Goal: Transaction & Acquisition: Purchase product/service

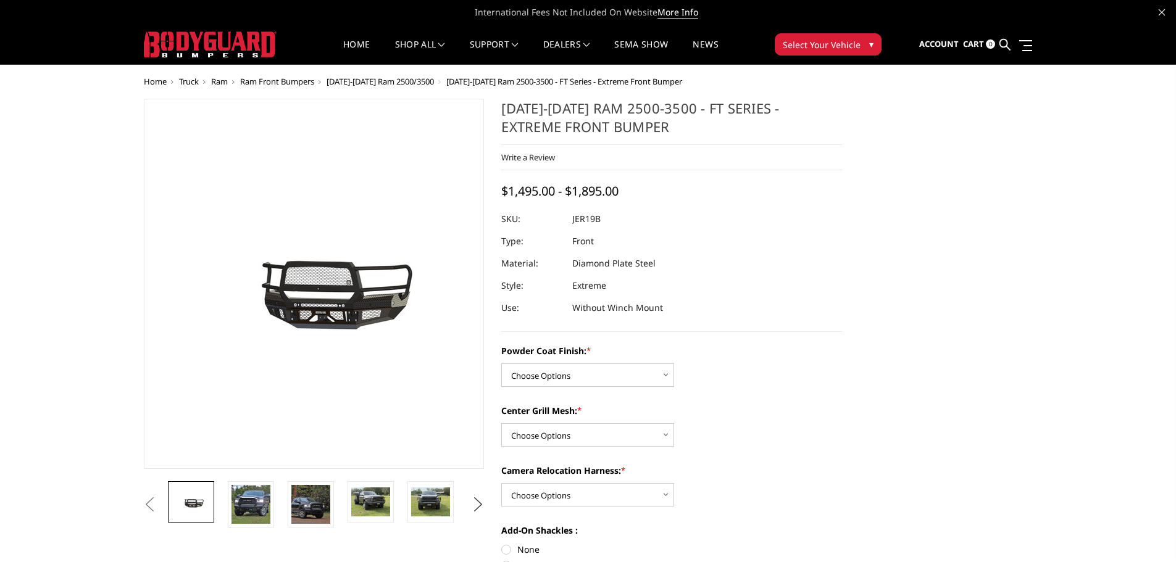
click at [469, 504] on button "Next" at bounding box center [478, 505] width 19 height 19
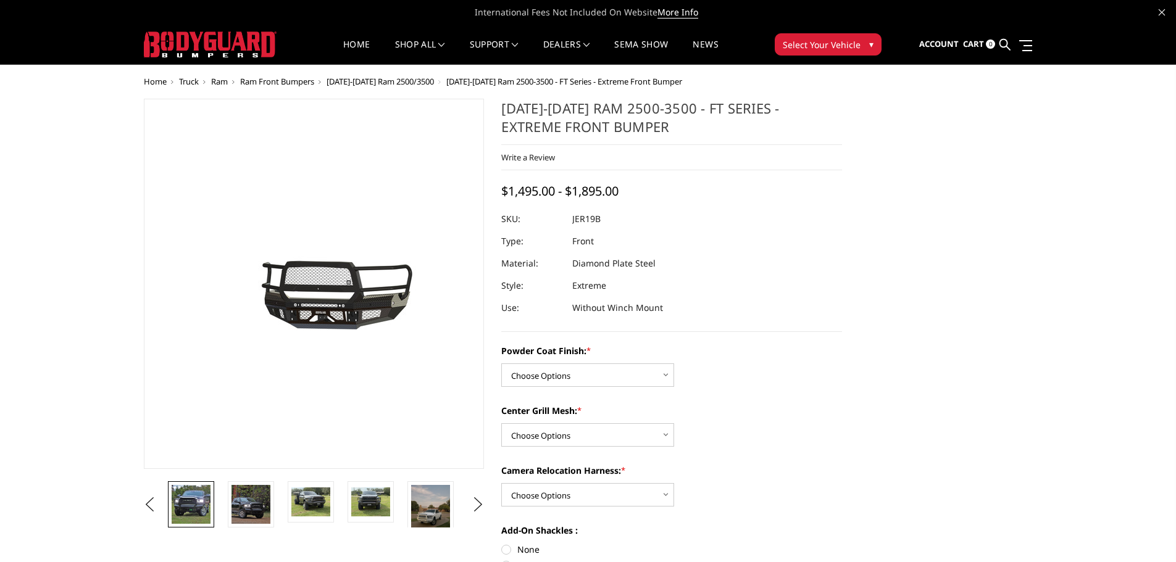
click at [203, 511] on img at bounding box center [191, 504] width 39 height 39
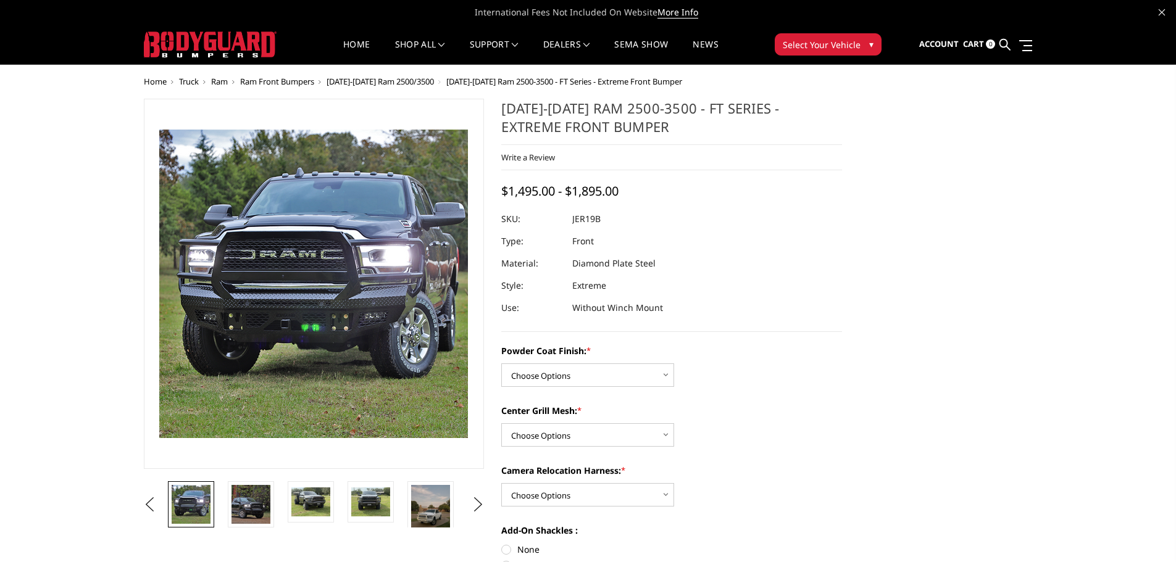
click at [222, 515] on li at bounding box center [195, 505] width 60 height 46
click at [245, 516] on img at bounding box center [250, 504] width 39 height 39
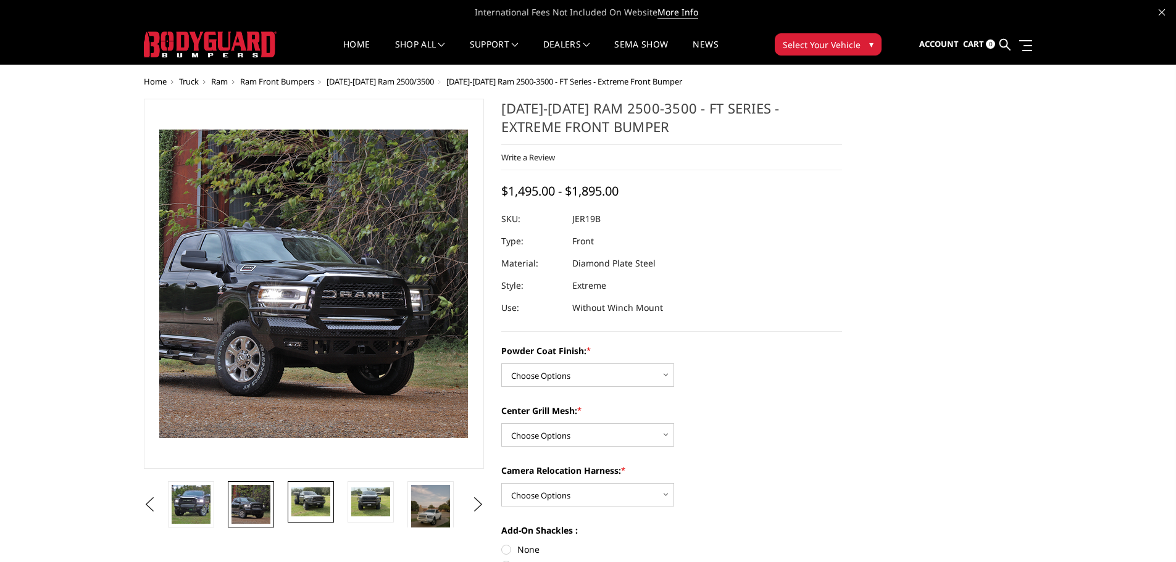
click at [294, 502] on img at bounding box center [310, 502] width 39 height 29
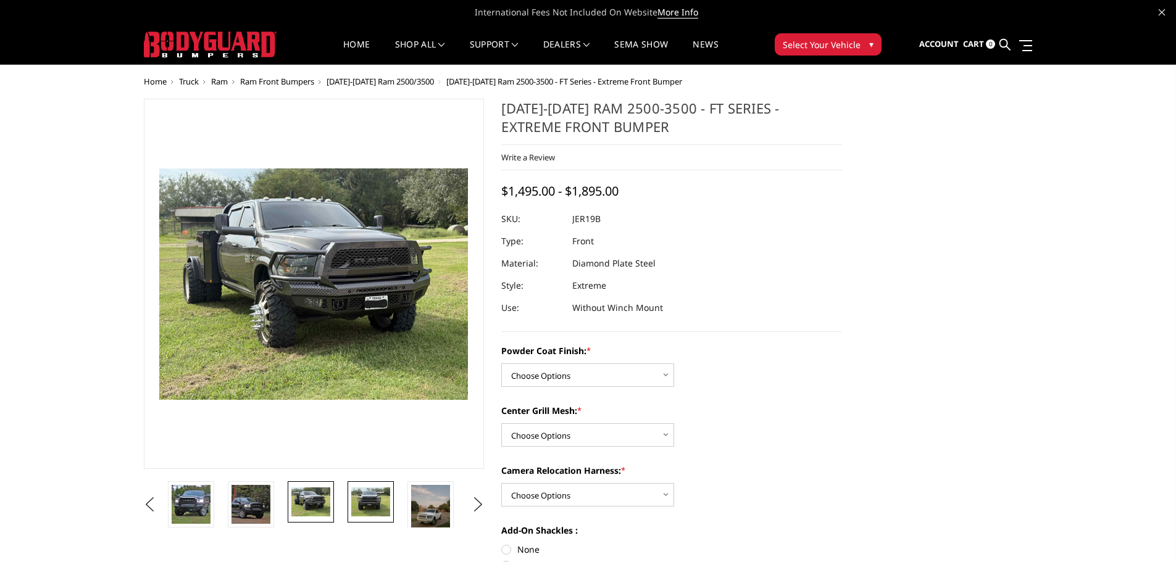
click at [365, 495] on img at bounding box center [370, 502] width 39 height 29
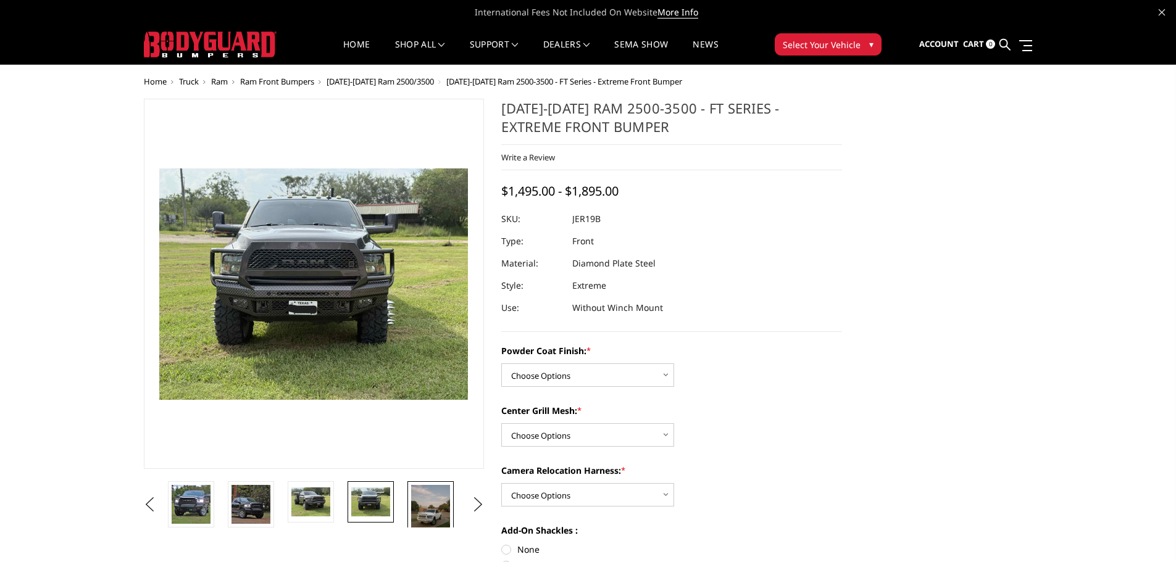
click at [427, 499] on img at bounding box center [430, 511] width 39 height 52
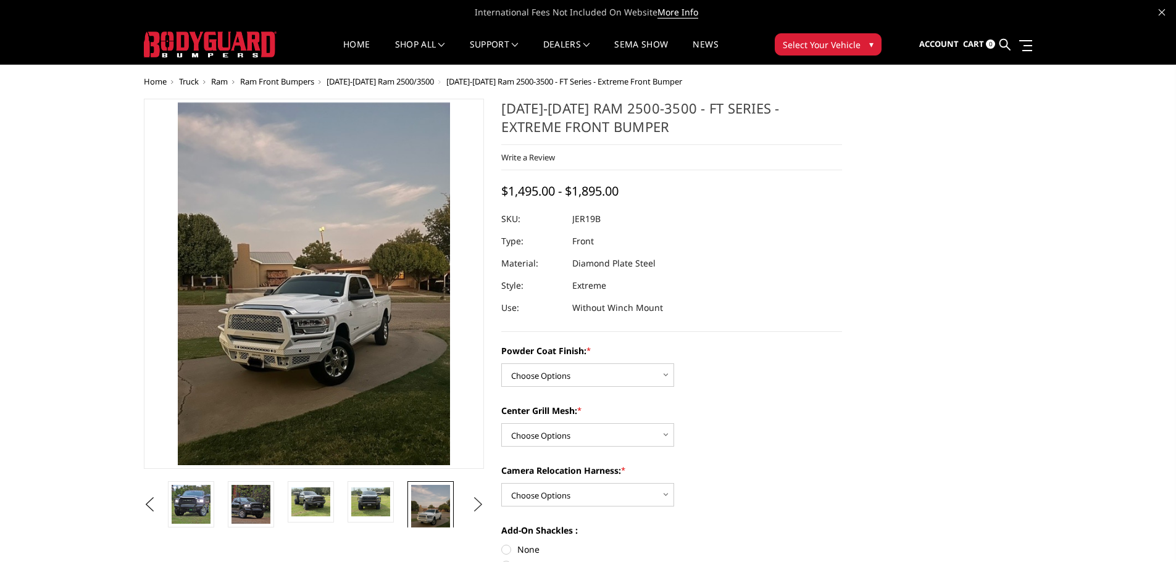
click at [471, 506] on button "Next" at bounding box center [478, 505] width 19 height 19
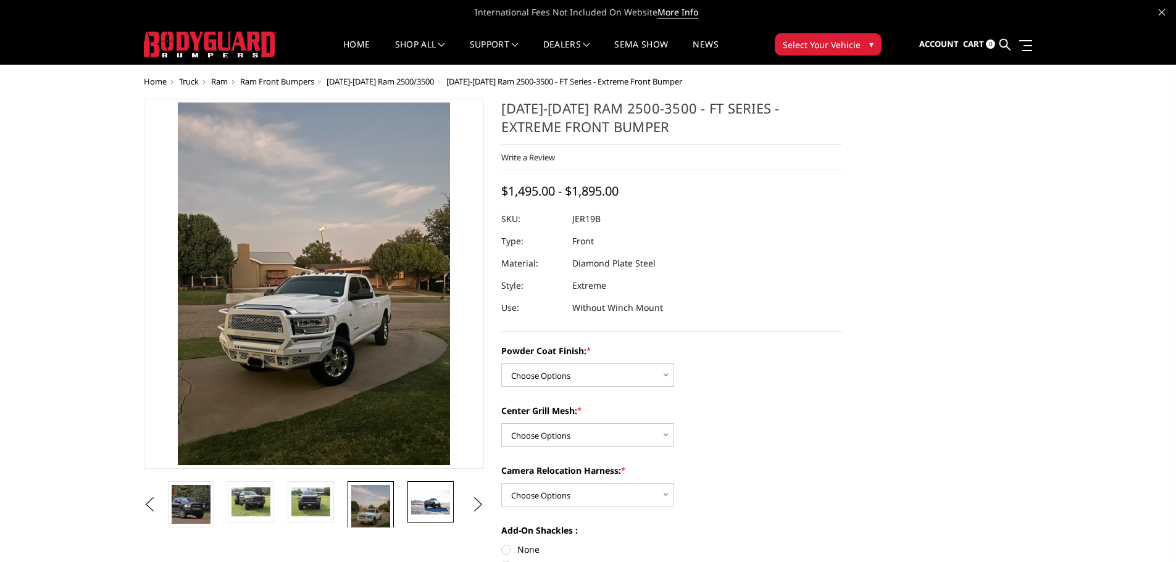
click at [438, 504] on img at bounding box center [430, 502] width 39 height 25
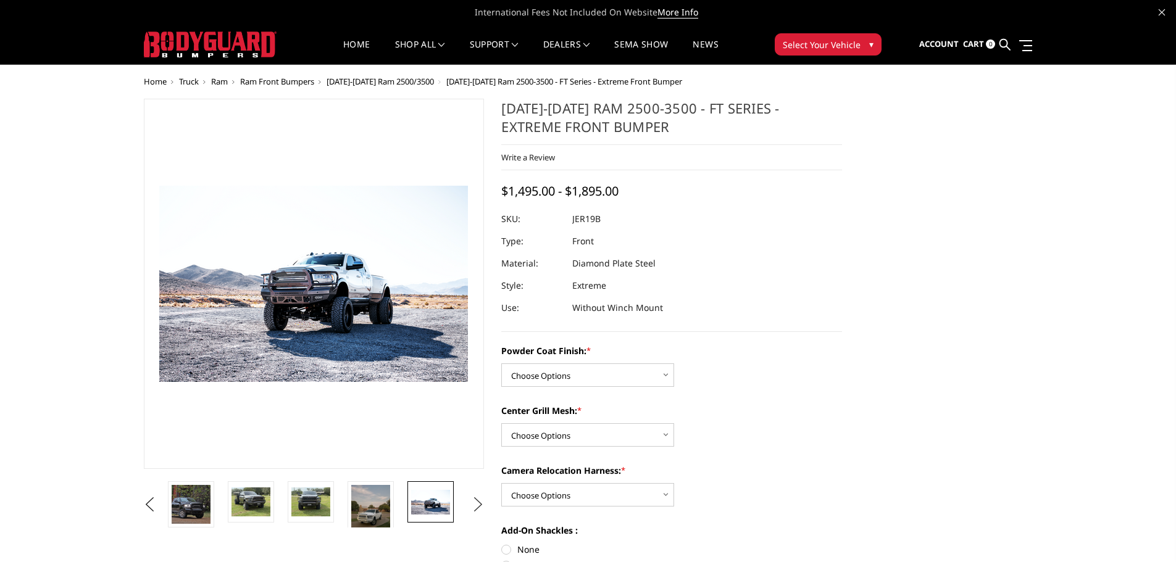
click at [482, 507] on button "Next" at bounding box center [478, 505] width 19 height 19
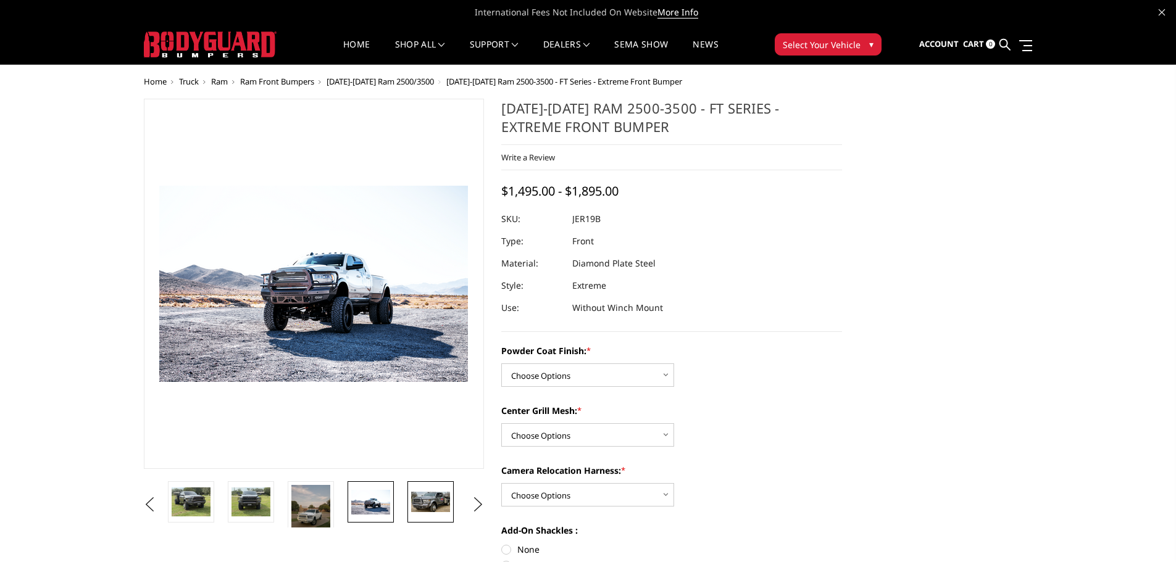
click at [421, 504] on img at bounding box center [430, 502] width 39 height 21
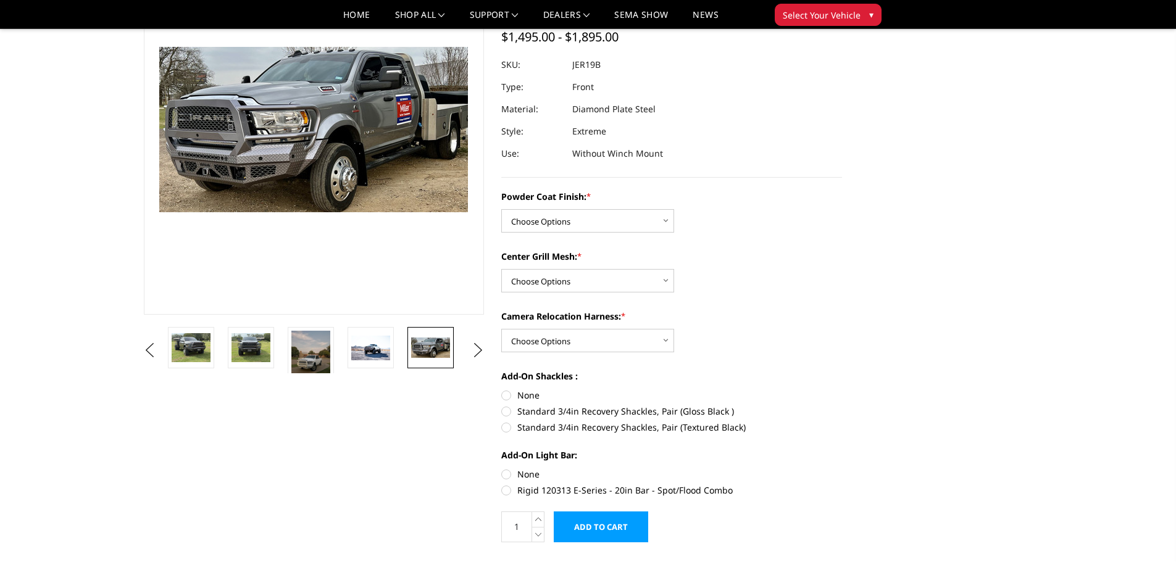
scroll to position [123, 0]
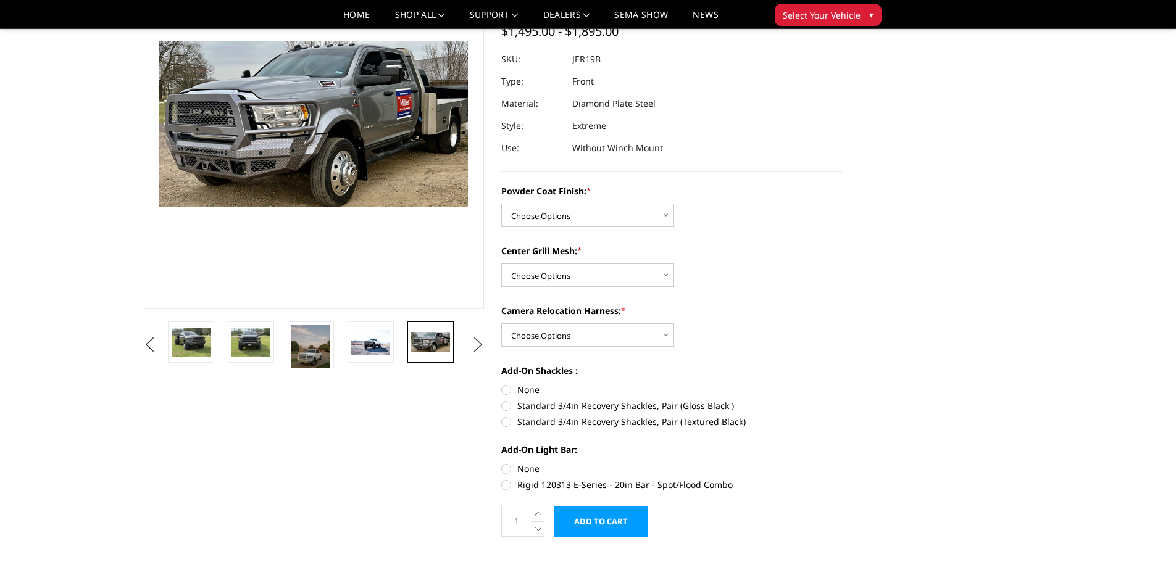
click at [474, 348] on button "Next" at bounding box center [478, 345] width 19 height 19
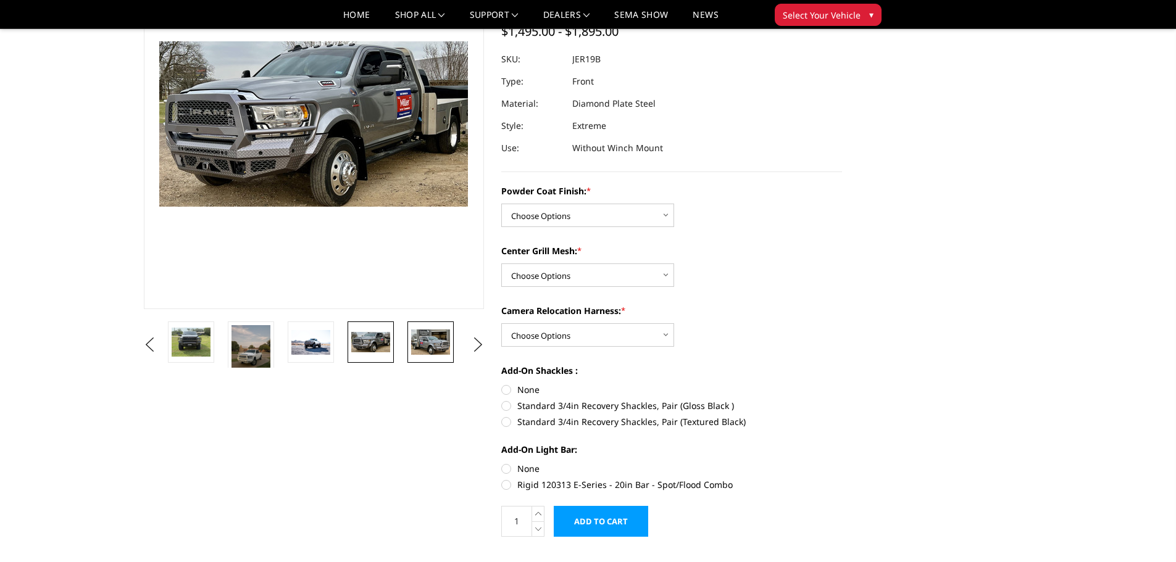
click at [440, 346] on img at bounding box center [430, 342] width 39 height 25
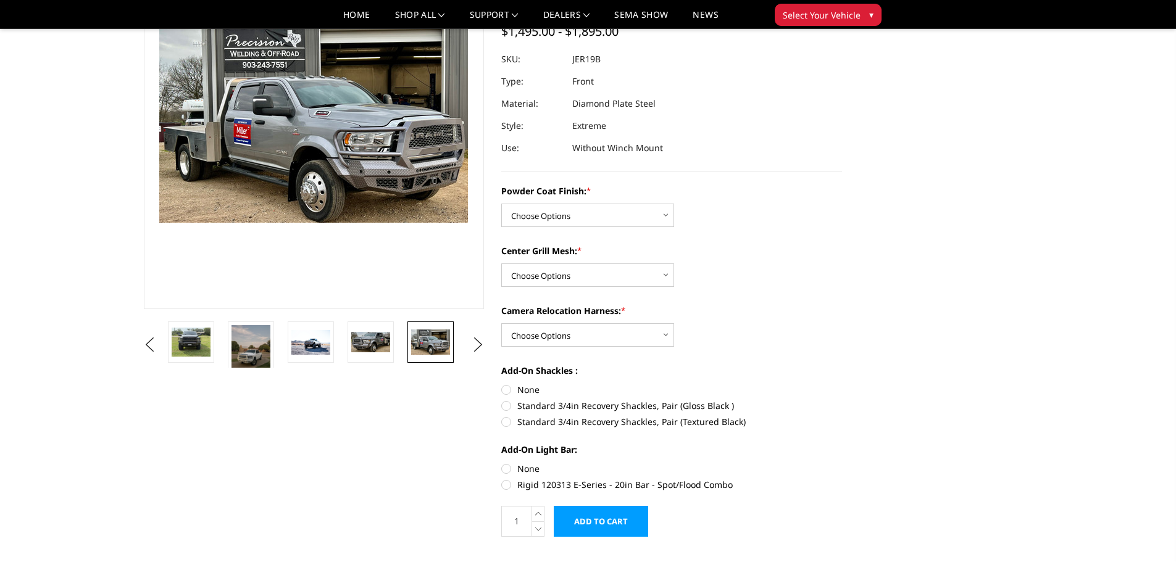
scroll to position [107, 0]
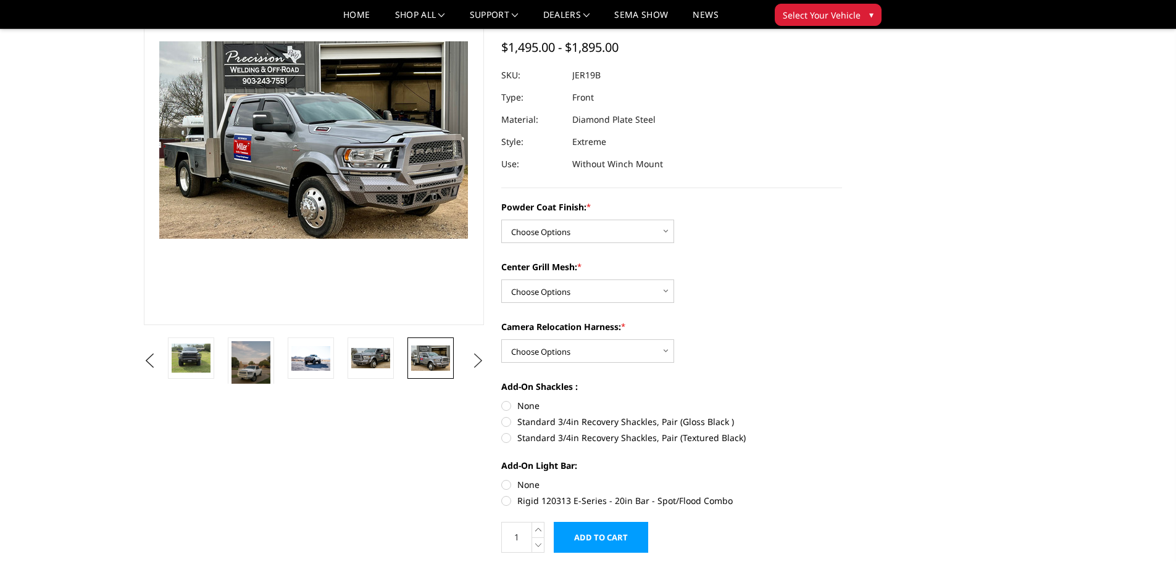
click at [477, 362] on button "Next" at bounding box center [478, 361] width 19 height 19
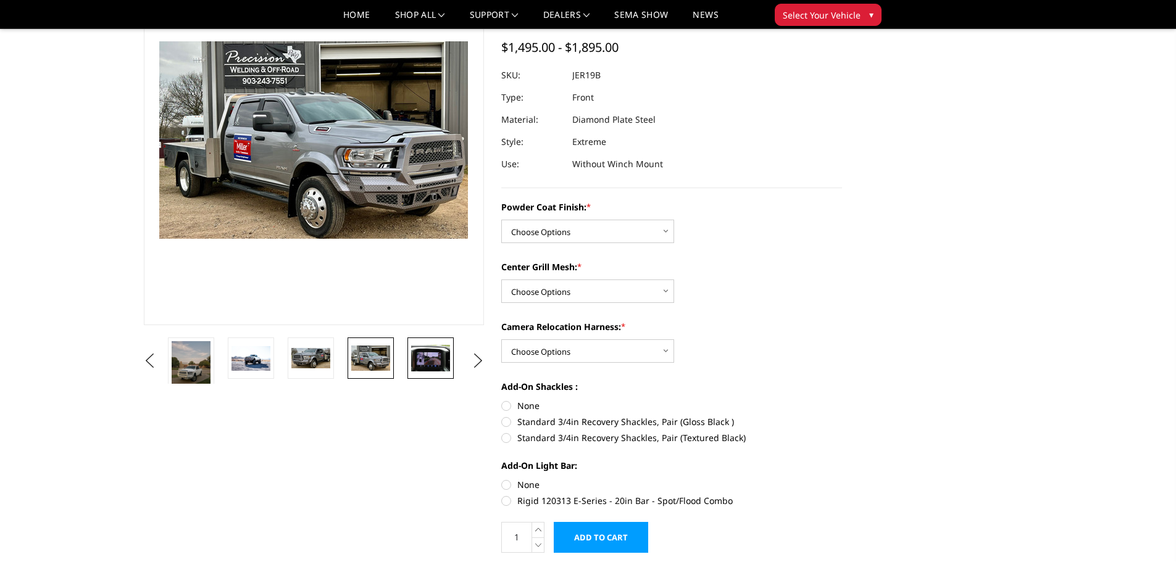
click at [443, 356] on img at bounding box center [430, 358] width 39 height 26
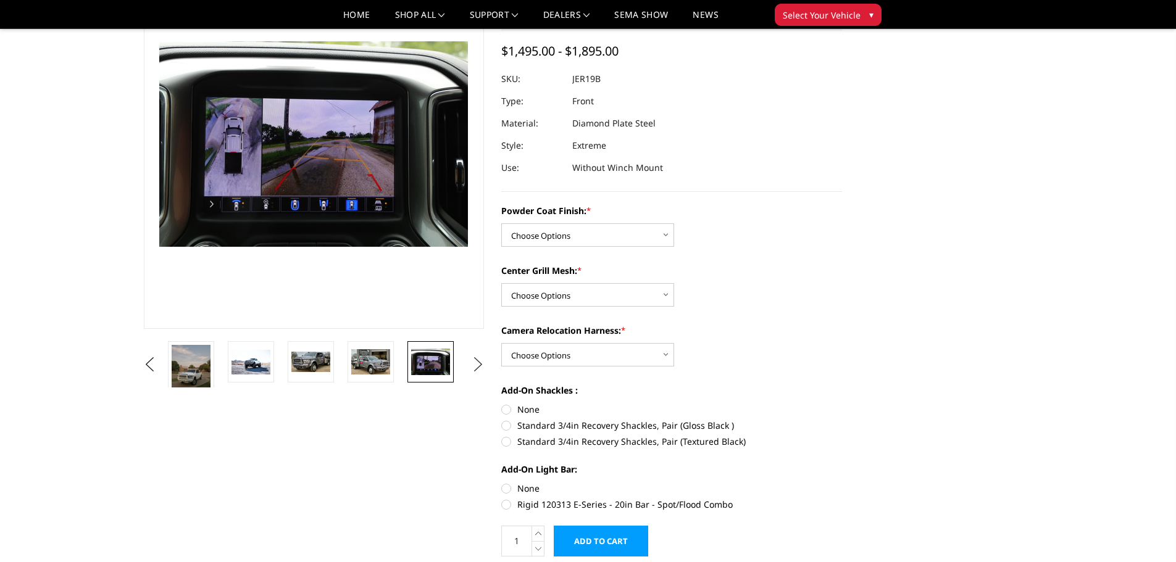
click at [480, 367] on button "Next" at bounding box center [478, 365] width 19 height 19
click at [432, 354] on img at bounding box center [430, 362] width 39 height 26
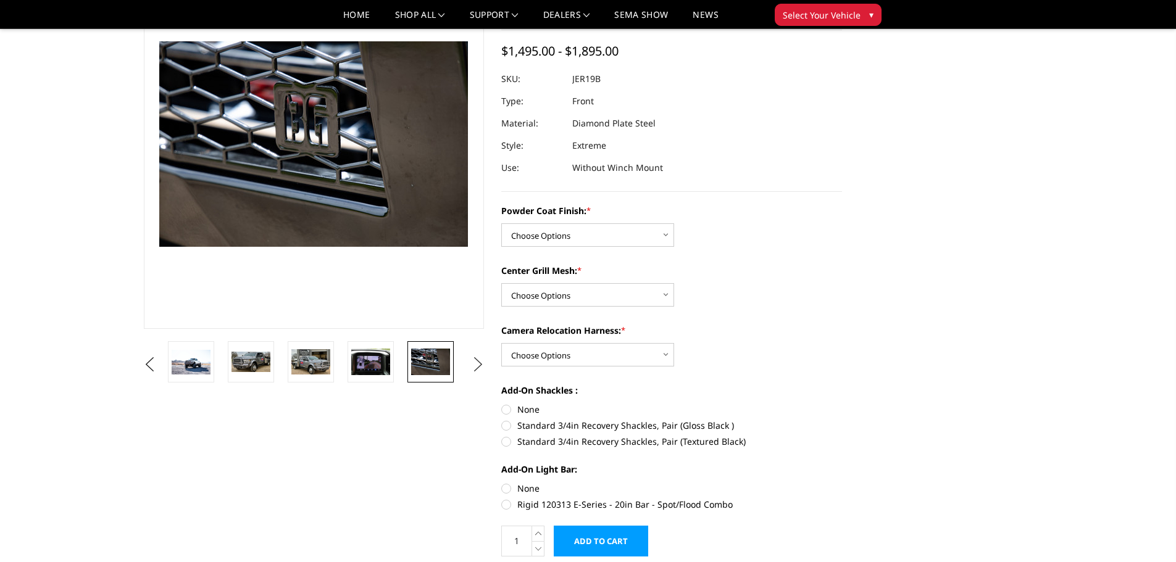
click at [476, 361] on button "Next" at bounding box center [478, 365] width 19 height 19
click at [445, 361] on img at bounding box center [430, 362] width 39 height 26
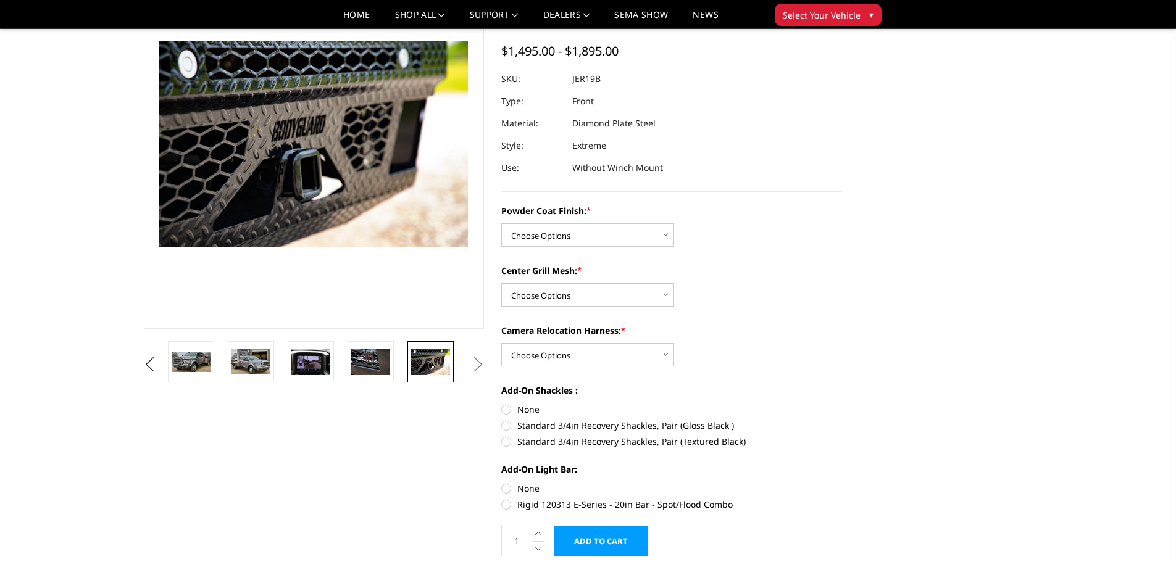
click at [477, 369] on button "Next" at bounding box center [478, 365] width 19 height 19
click at [158, 359] on button "Previous" at bounding box center [150, 365] width 19 height 19
click at [143, 362] on button "Previous" at bounding box center [150, 365] width 19 height 19
click at [149, 367] on button "Previous" at bounding box center [150, 365] width 19 height 19
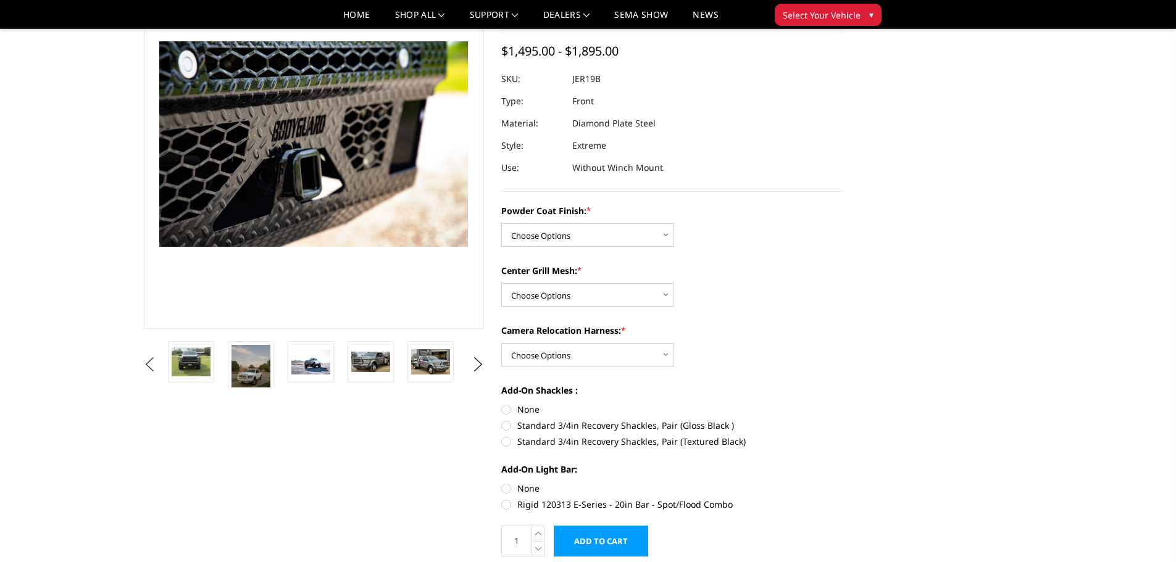
click at [149, 367] on button "Previous" at bounding box center [150, 365] width 19 height 19
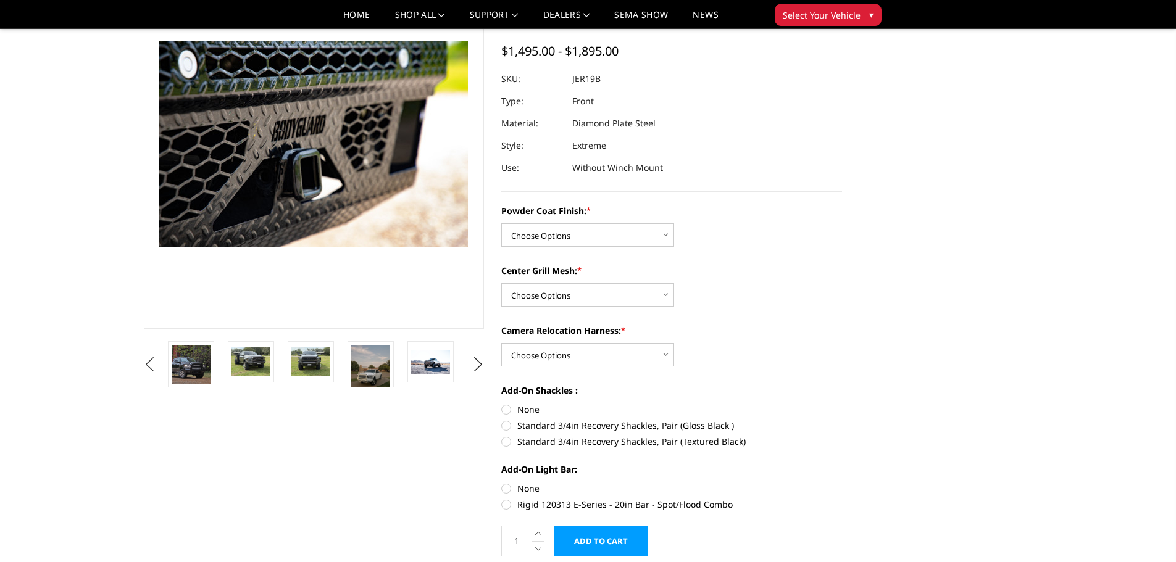
click at [149, 367] on button "Previous" at bounding box center [150, 365] width 19 height 19
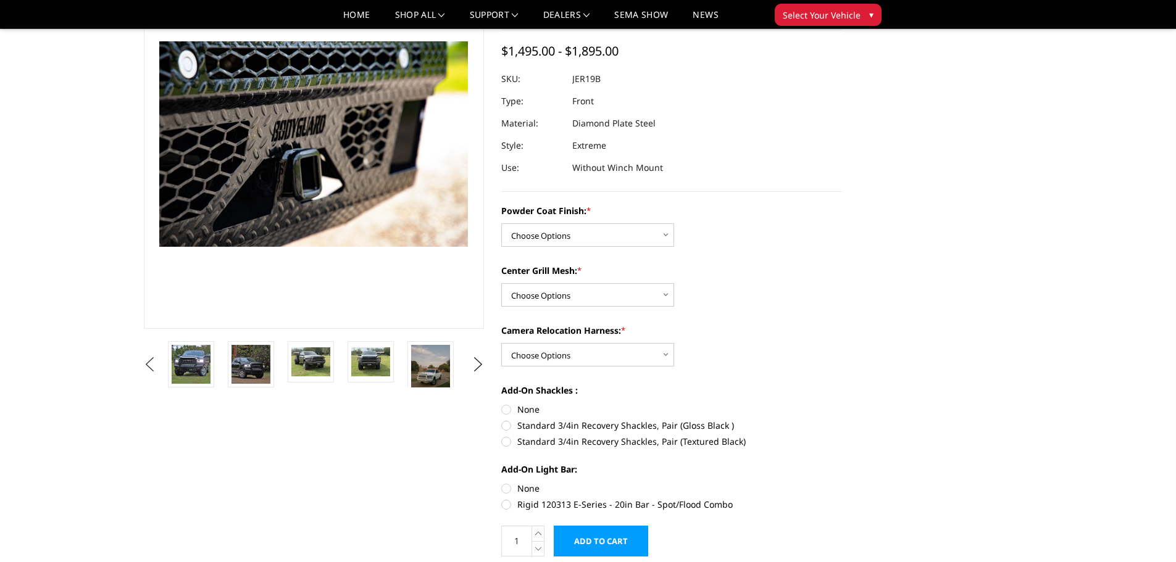
click at [149, 367] on button "Previous" at bounding box center [150, 365] width 19 height 19
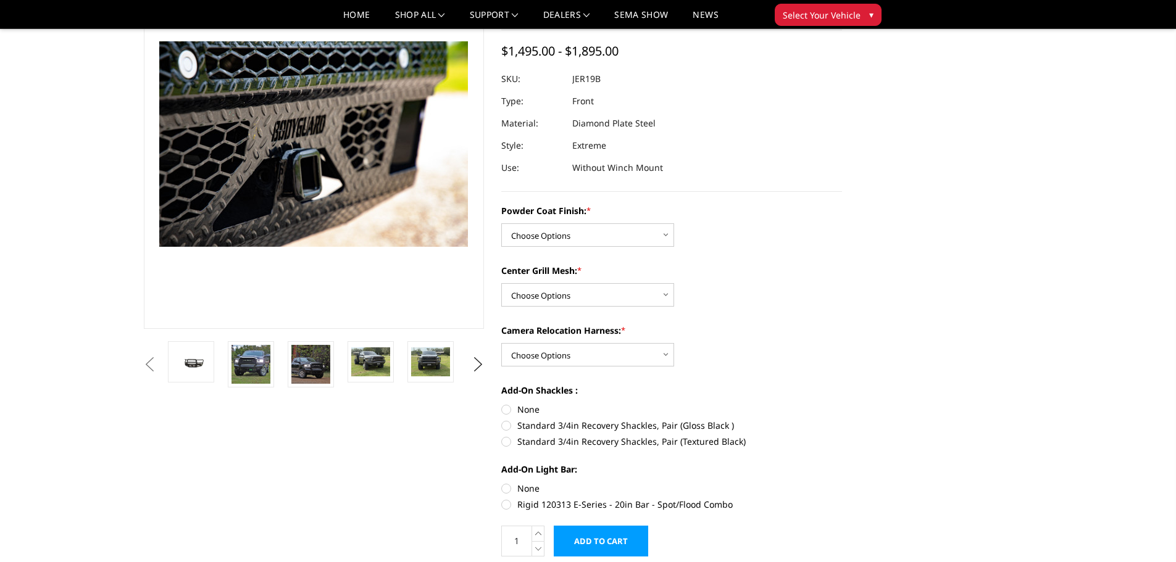
click at [149, 367] on button "Previous" at bounding box center [150, 365] width 19 height 19
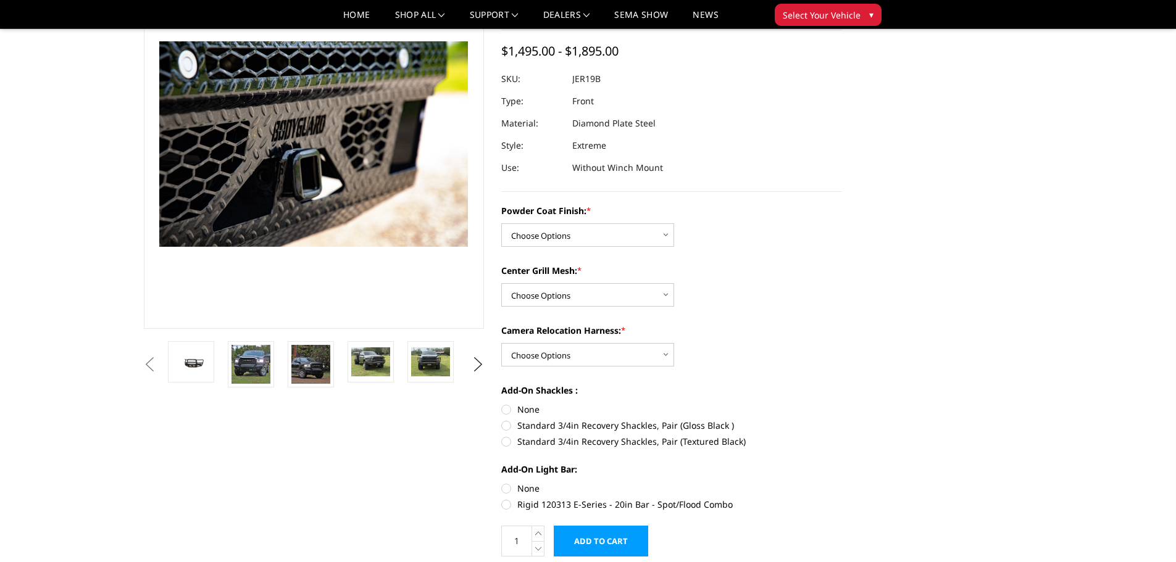
click at [159, 365] on button "Previous" at bounding box center [150, 365] width 19 height 19
click at [198, 364] on img at bounding box center [191, 362] width 39 height 18
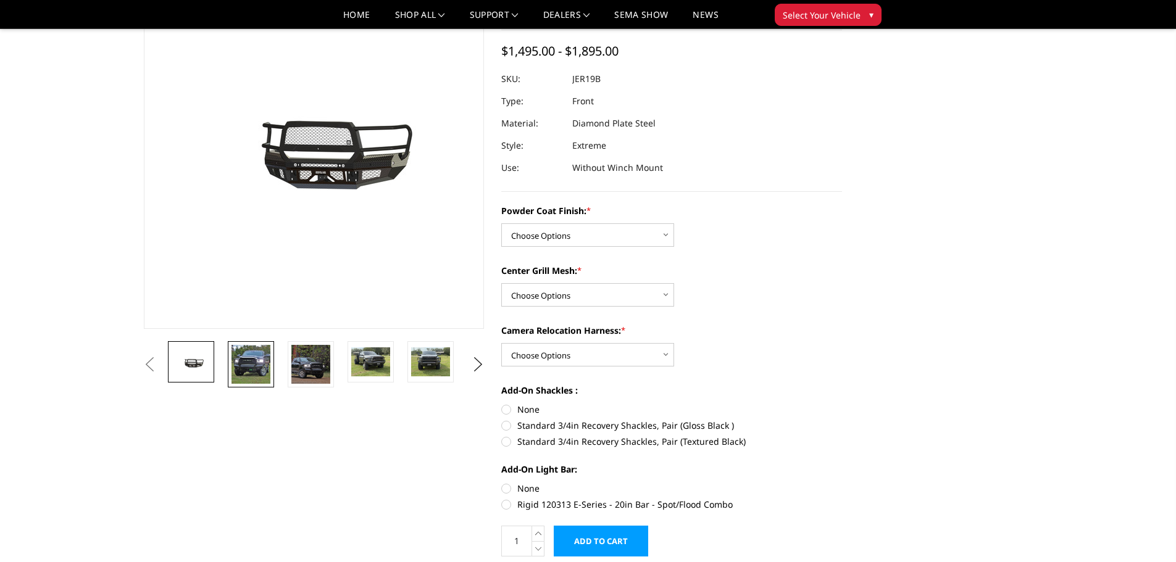
click at [252, 362] on img at bounding box center [250, 364] width 39 height 39
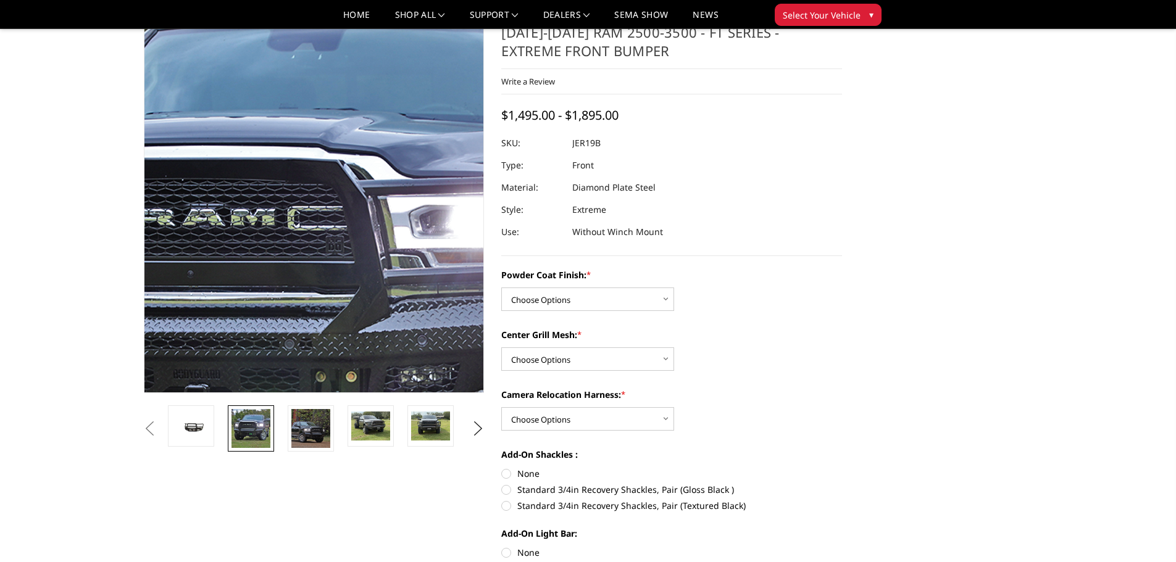
scroll to position [62, 0]
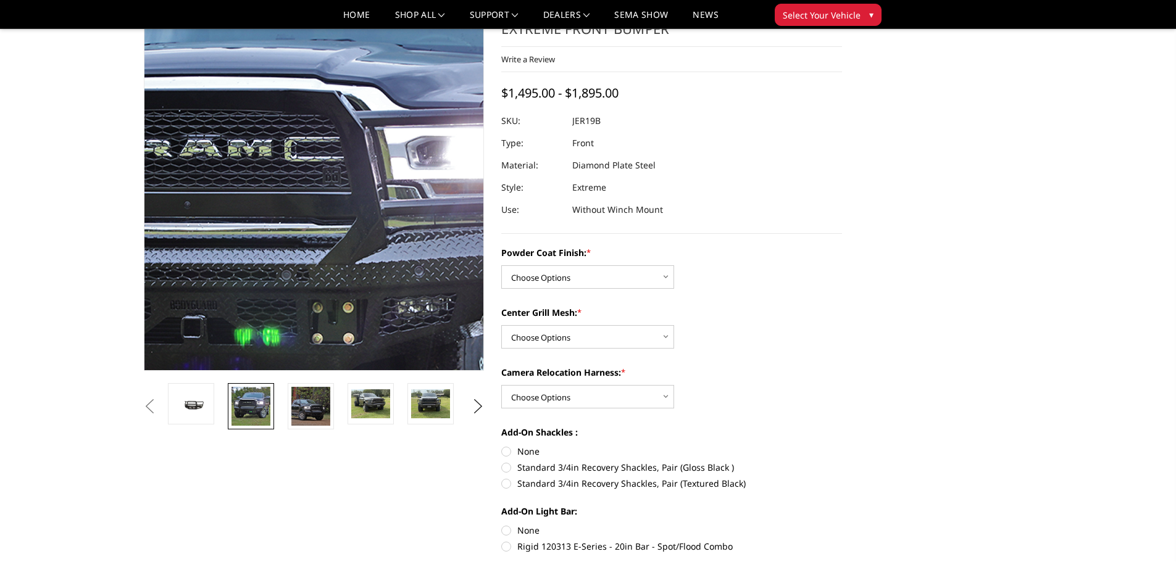
click at [352, 183] on img at bounding box center [265, 224] width 790 height 790
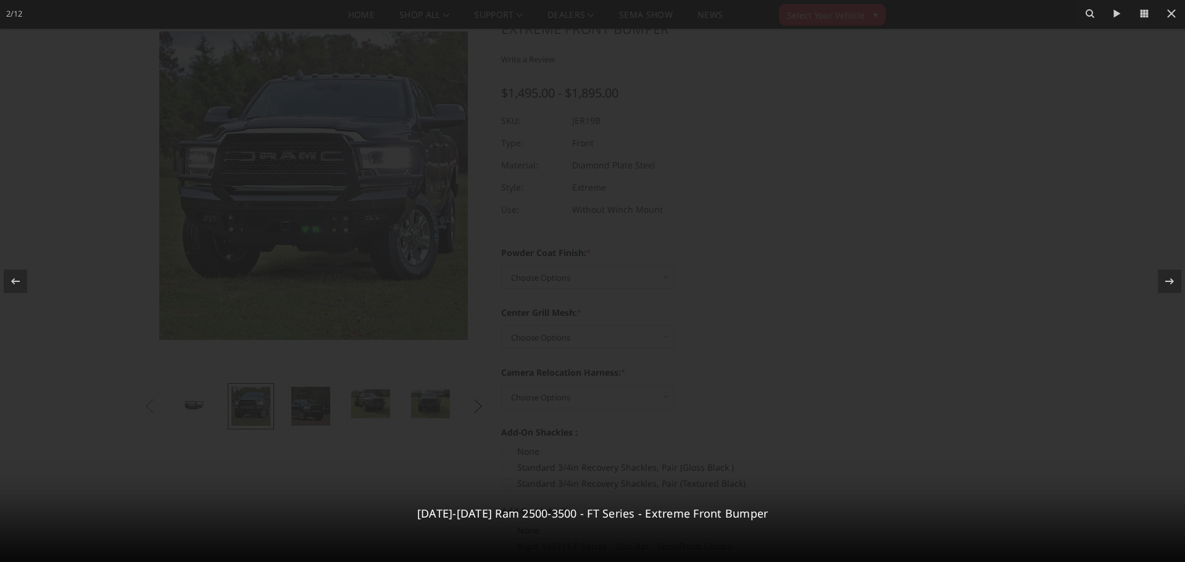
click at [352, 183] on div at bounding box center [592, 281] width 1185 height 562
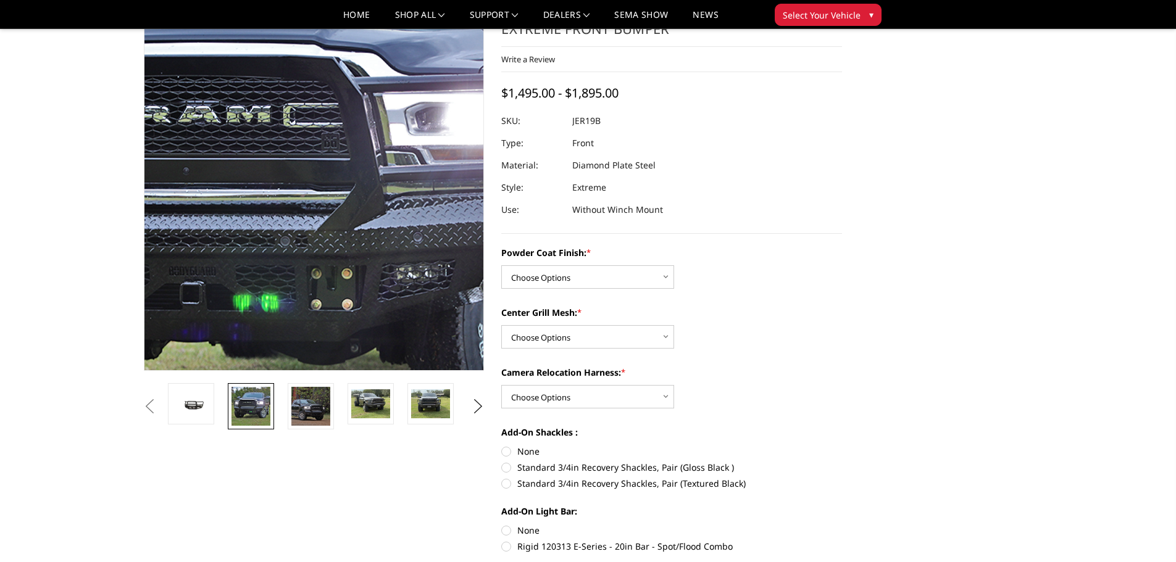
click at [352, 183] on img at bounding box center [264, 190] width 790 height 790
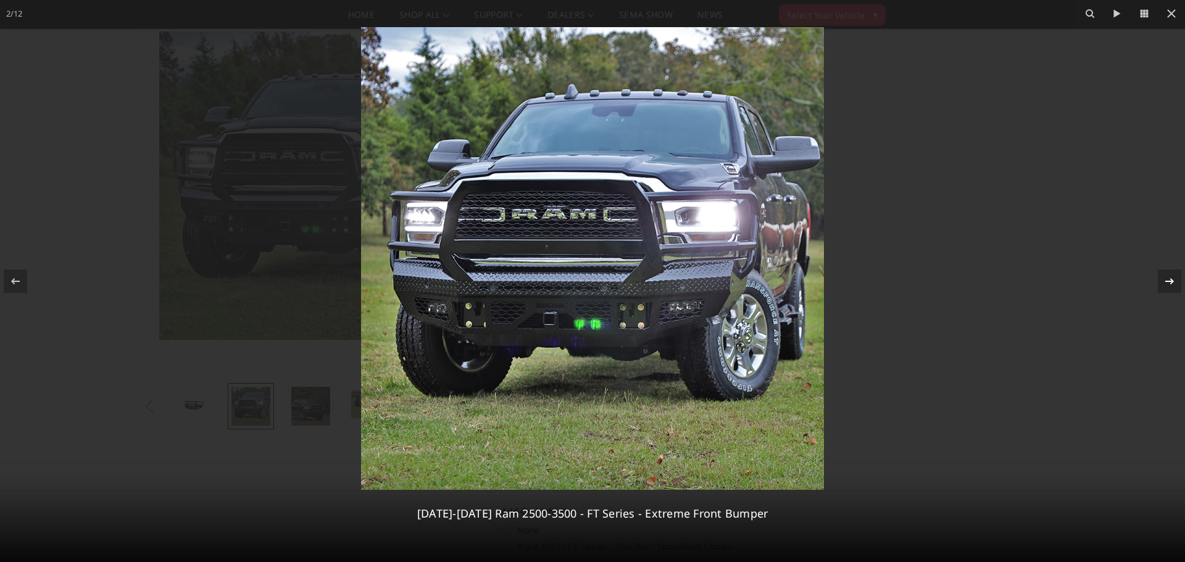
click at [1170, 276] on icon at bounding box center [1169, 281] width 15 height 15
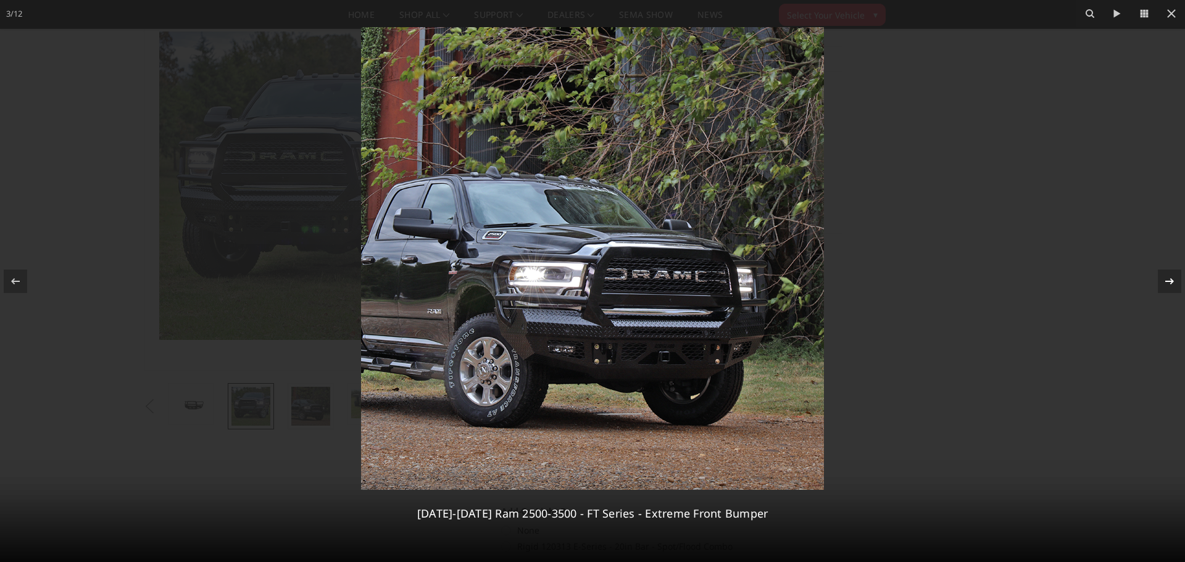
click at [1170, 276] on icon at bounding box center [1169, 281] width 15 height 15
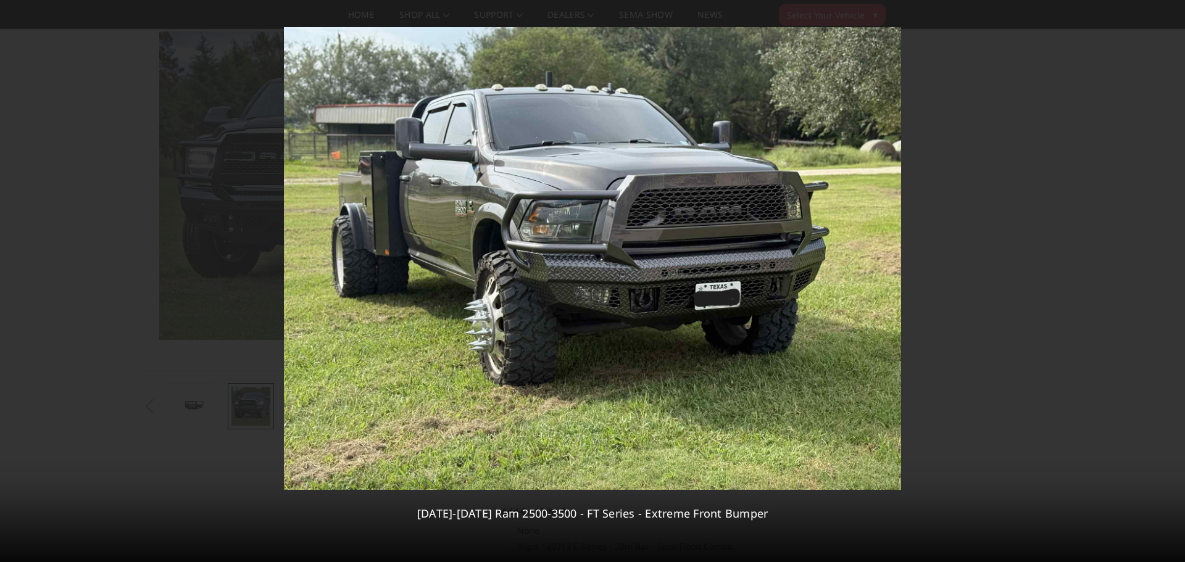
click at [1170, 276] on div "4 / 12 2019-2026 Ram 2500-3500 - FT Series - Extreme Front Bumper" at bounding box center [592, 281] width 1185 height 562
click at [1172, 283] on icon at bounding box center [1169, 281] width 9 height 6
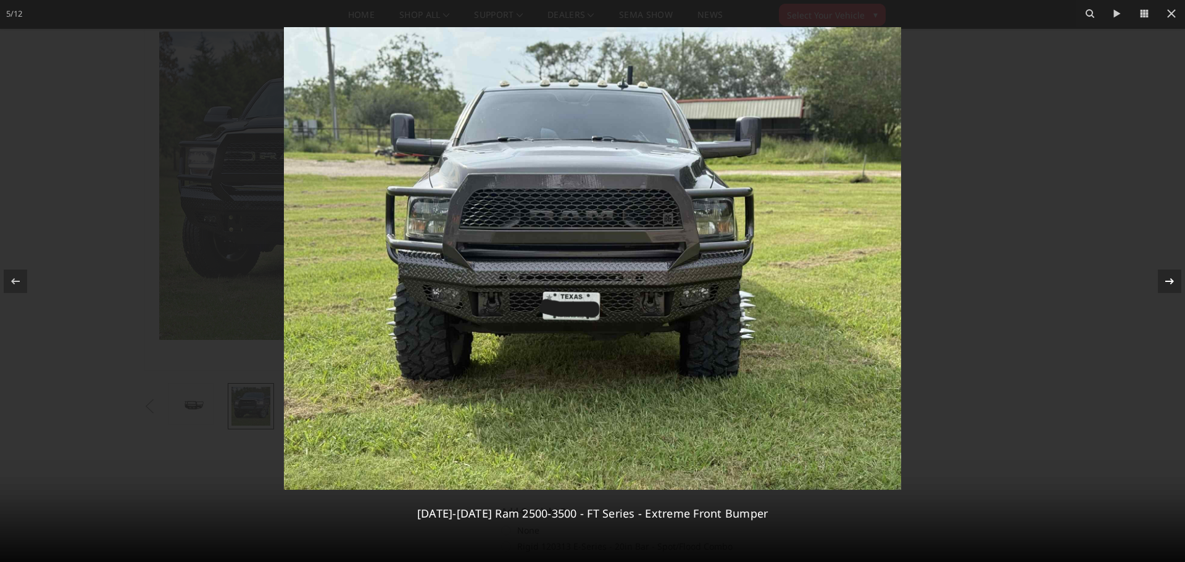
click at [1172, 283] on icon at bounding box center [1169, 281] width 9 height 6
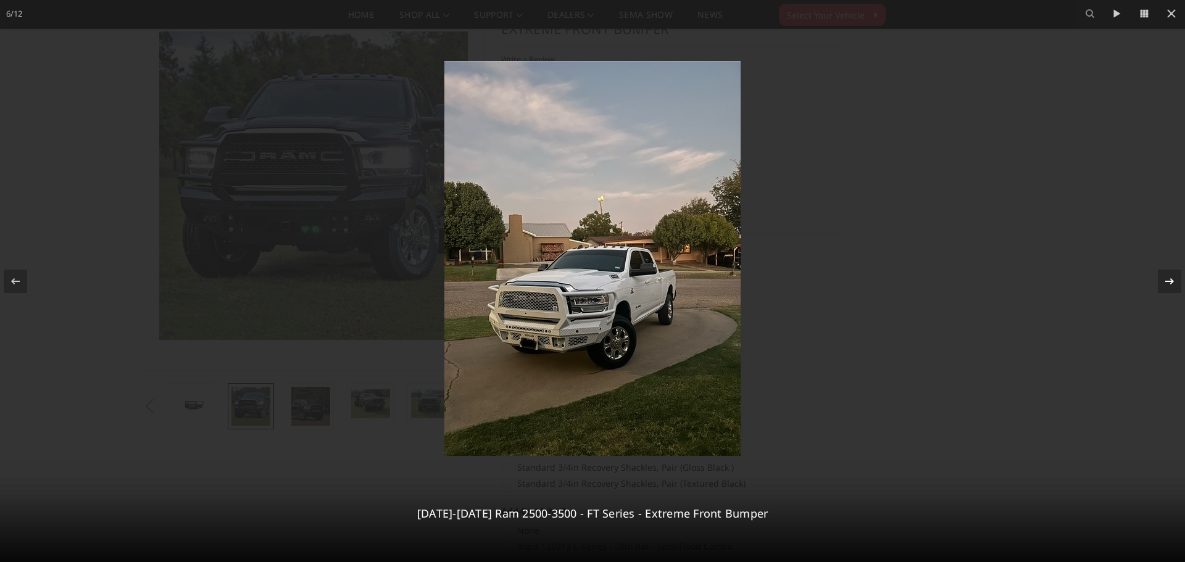
click at [1172, 283] on icon at bounding box center [1169, 281] width 9 height 6
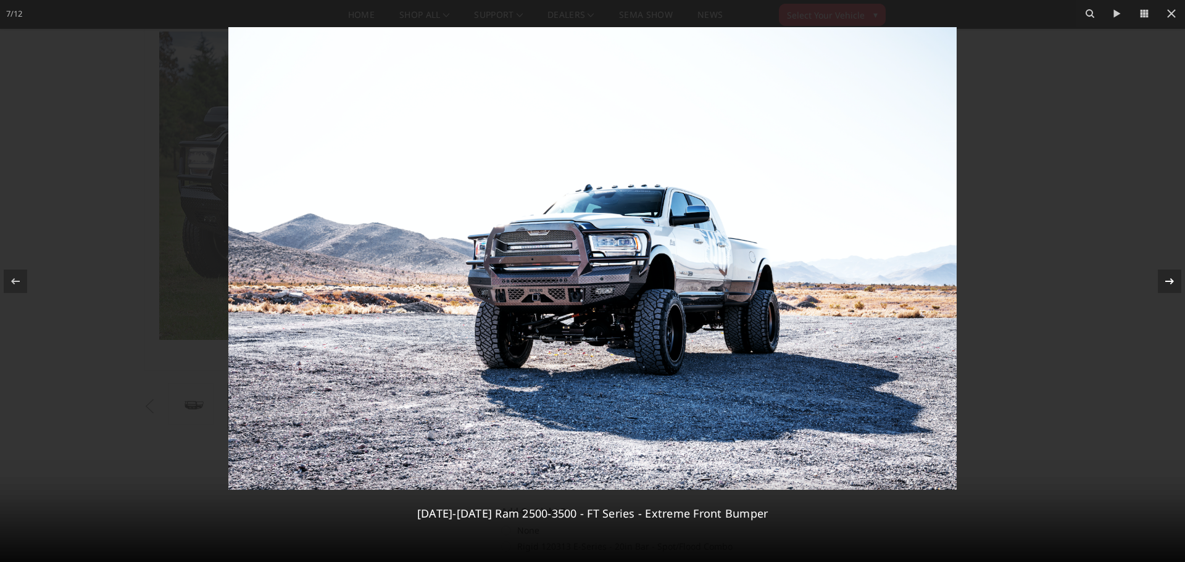
click at [1172, 283] on icon at bounding box center [1169, 281] width 9 height 6
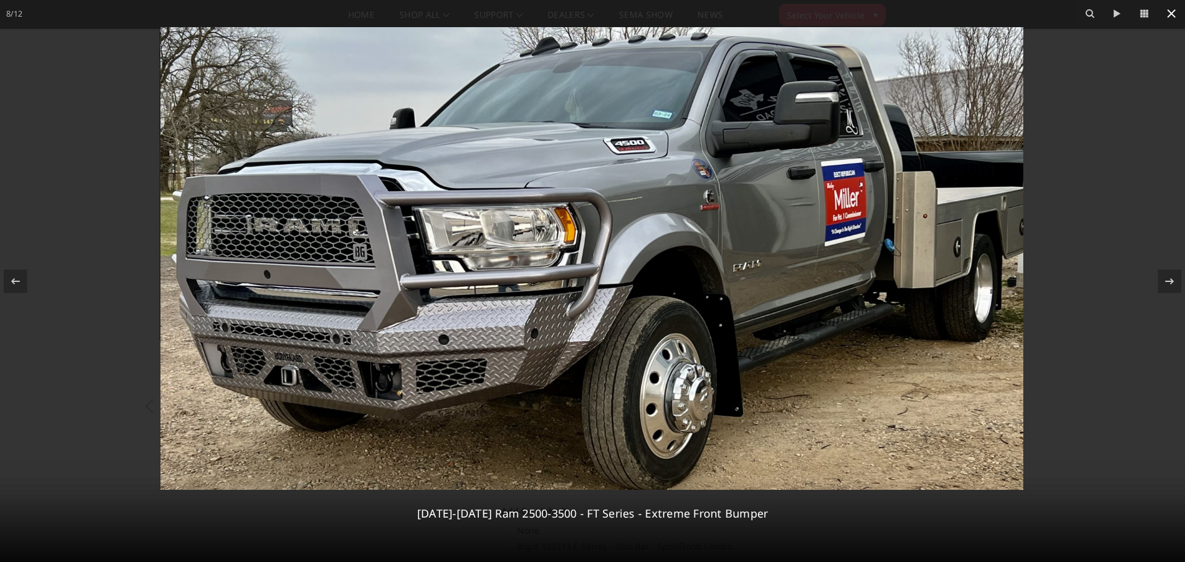
click at [1169, 9] on icon at bounding box center [1171, 13] width 15 height 15
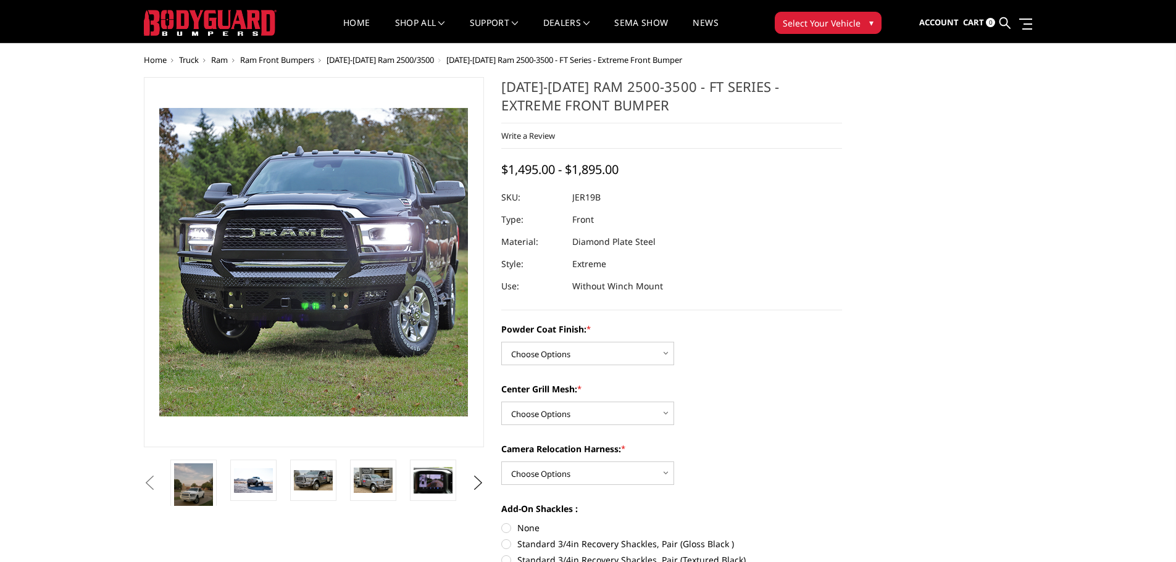
scroll to position [0, 0]
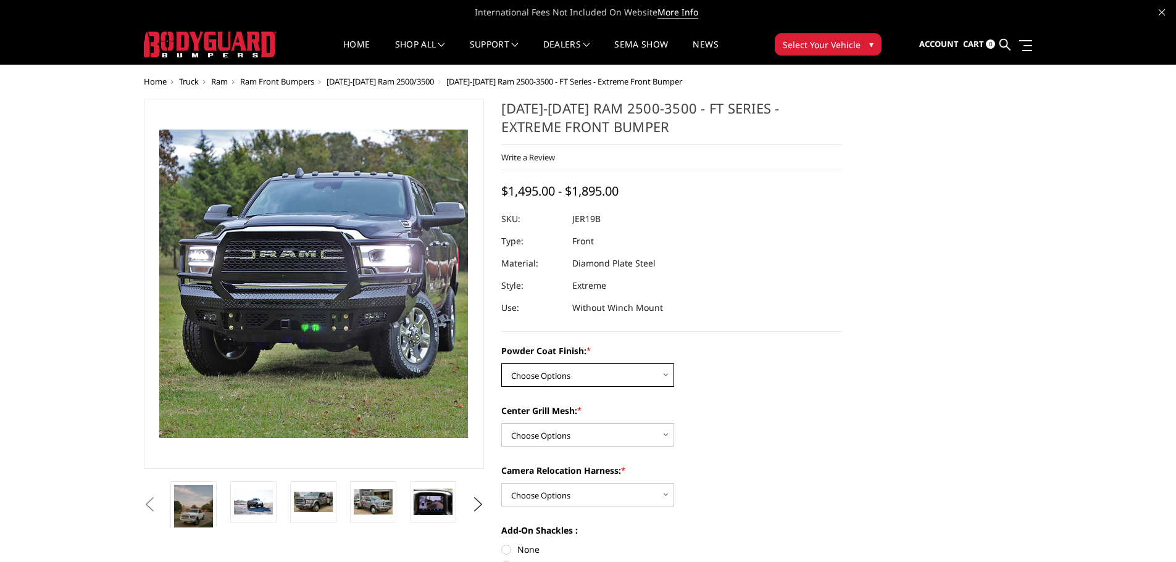
click at [603, 384] on select "Choose Options Bare Metal Gloss Black Powder Coat Textured Black Powder Coat" at bounding box center [587, 375] width 173 height 23
select select "3216"
click at [501, 364] on select "Choose Options Bare Metal Gloss Black Powder Coat Textured Black Powder Coat" at bounding box center [587, 375] width 173 height 23
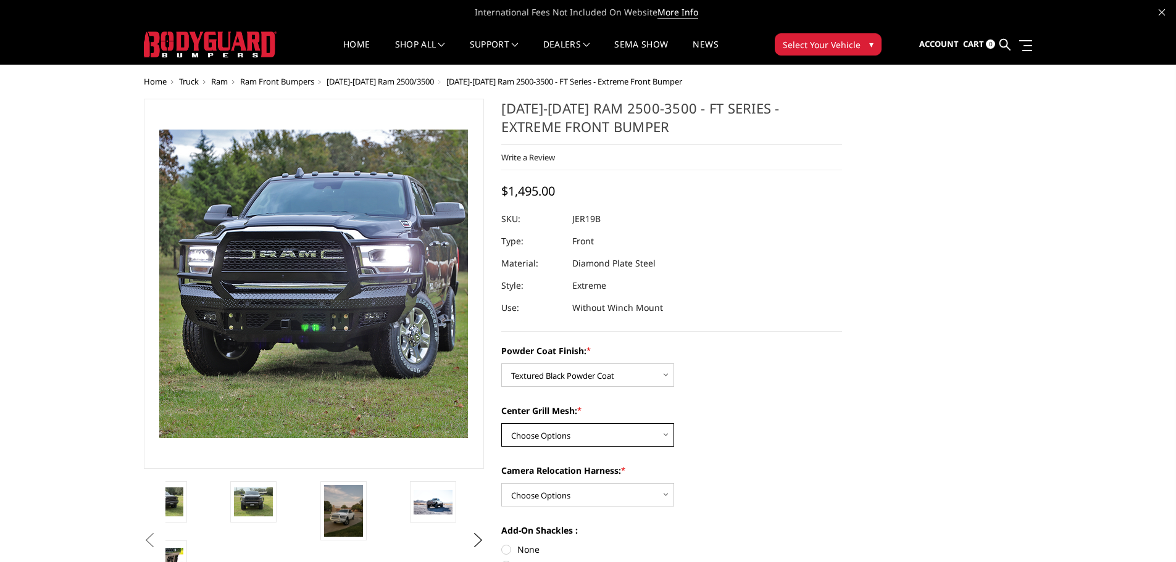
click at [636, 423] on select "Choose Options WITH Expanded Metal in Center Grill WITHOUT Expanded Metal in Ce…" at bounding box center [587, 434] width 173 height 23
click at [501, 423] on select "Choose Options WITH Expanded Metal in Center Grill WITHOUT Expanded Metal in Ce…" at bounding box center [587, 434] width 173 height 23
click at [427, 506] on img at bounding box center [433, 502] width 39 height 25
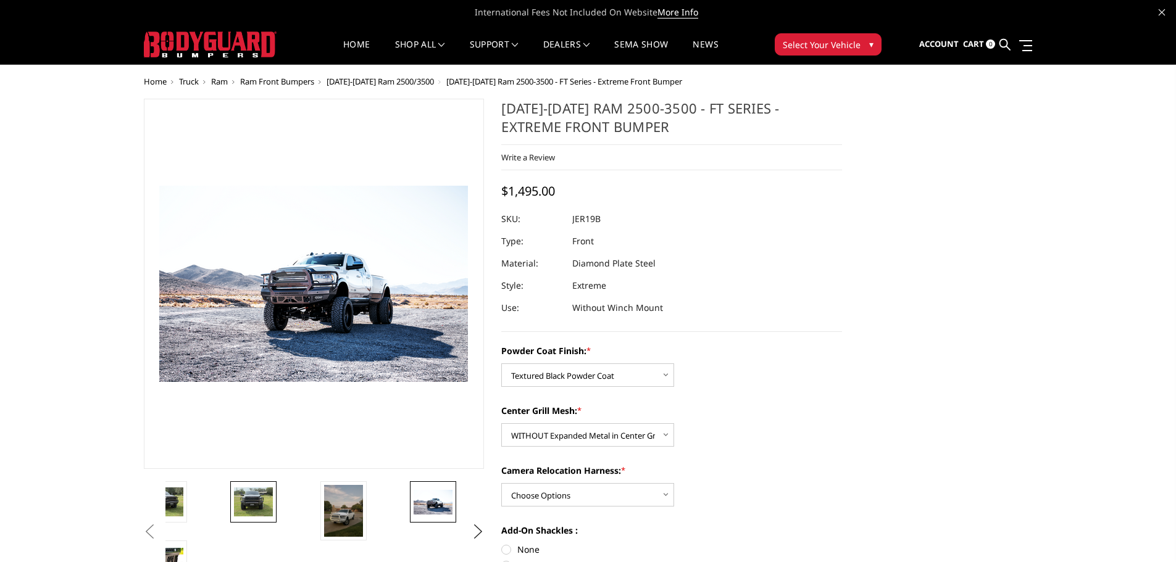
click at [248, 507] on img at bounding box center [253, 502] width 39 height 29
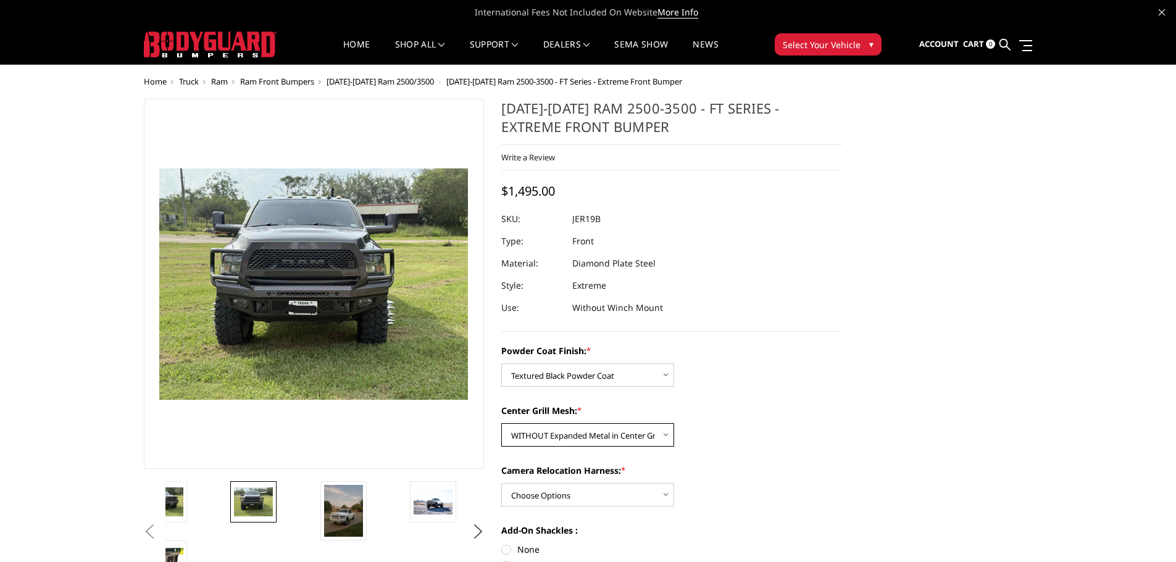
click at [615, 433] on select "Choose Options WITH Expanded Metal in Center Grill WITHOUT Expanded Metal in Ce…" at bounding box center [587, 434] width 173 height 23
select select "3217"
click at [501, 423] on select "Choose Options WITH Expanded Metal in Center Grill WITHOUT Expanded Metal in Ce…" at bounding box center [587, 434] width 173 height 23
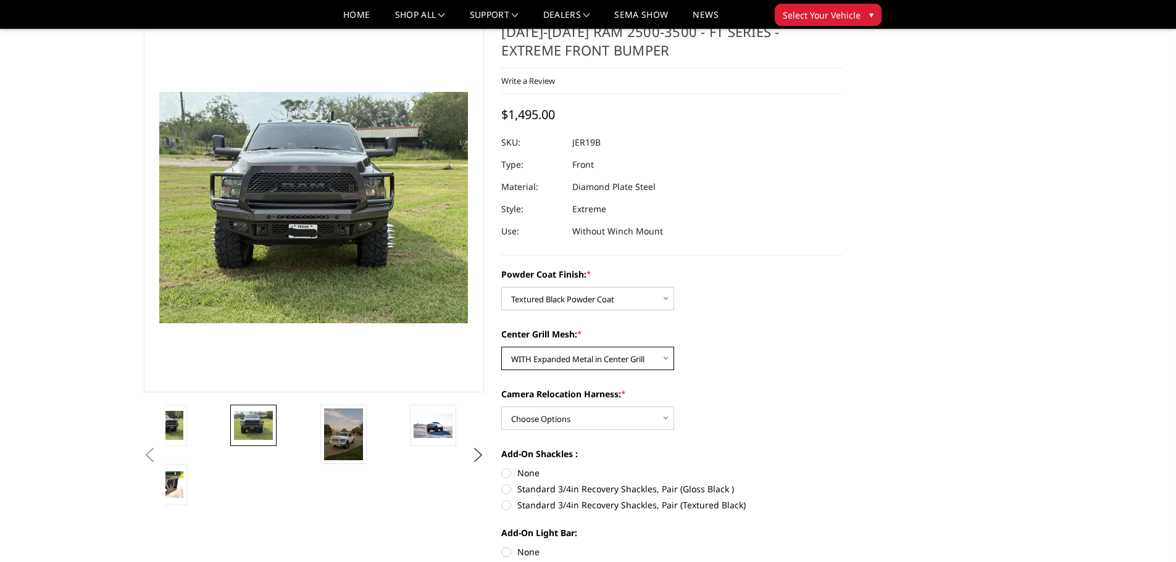
scroll to position [62, 0]
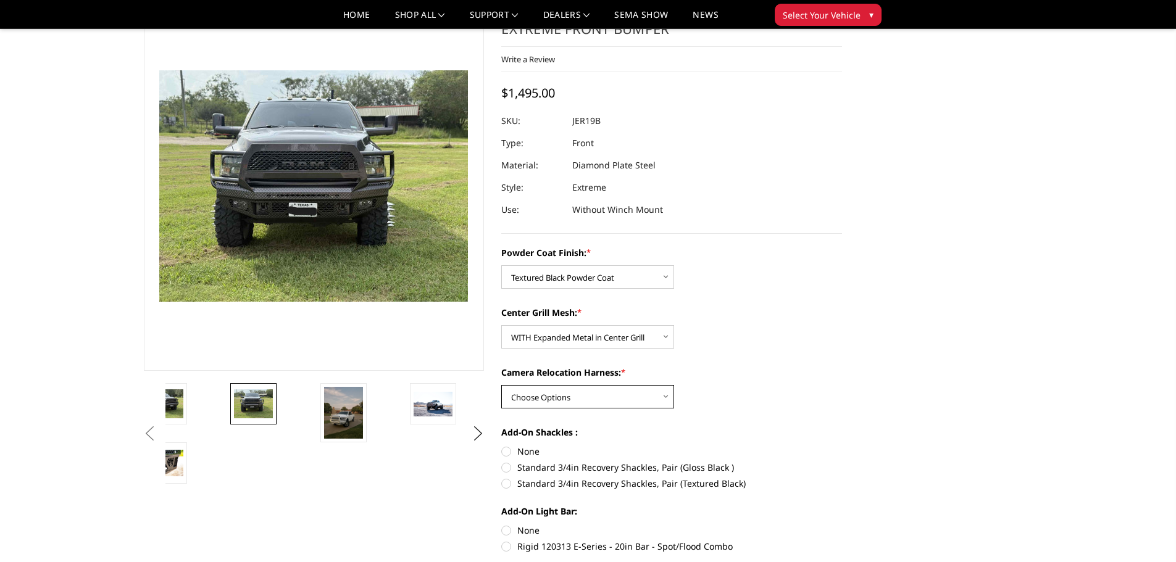
click at [649, 399] on select "Choose Options WITH Camera Relocation Harness WITHOUT Camera Relocation Harness" at bounding box center [587, 396] width 173 height 23
click at [501, 385] on select "Choose Options WITH Camera Relocation Harness WITHOUT Camera Relocation Harness" at bounding box center [587, 396] width 173 height 23
click at [645, 394] on select "Choose Options WITH Camera Relocation Harness WITHOUT Camera Relocation Harness" at bounding box center [587, 396] width 173 height 23
select select "3220"
click at [501, 385] on select "Choose Options WITH Camera Relocation Harness WITHOUT Camera Relocation Harness" at bounding box center [587, 396] width 173 height 23
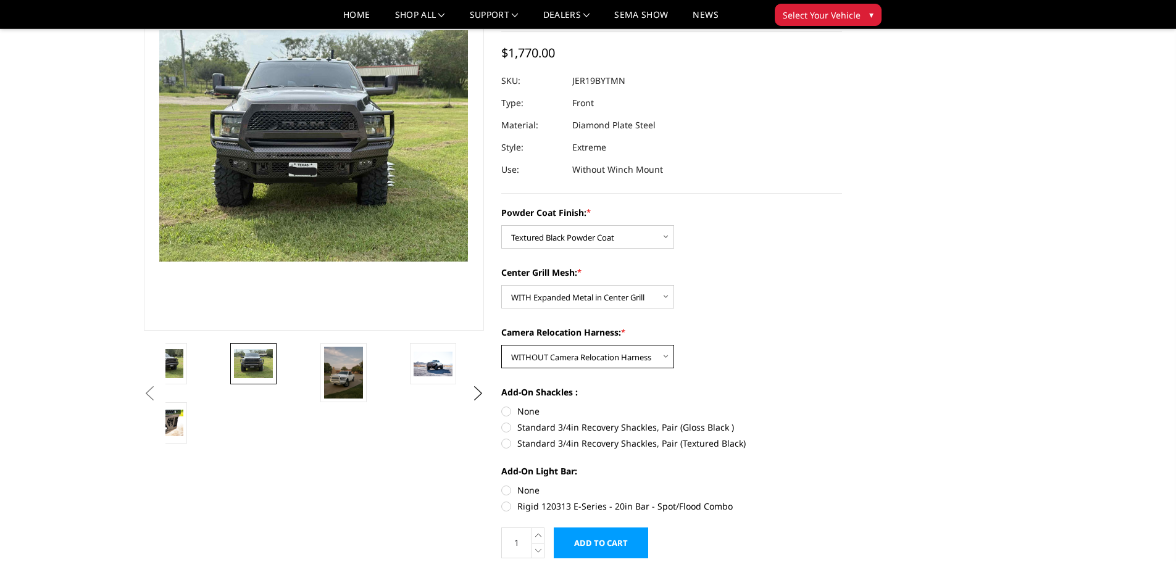
scroll to position [123, 0]
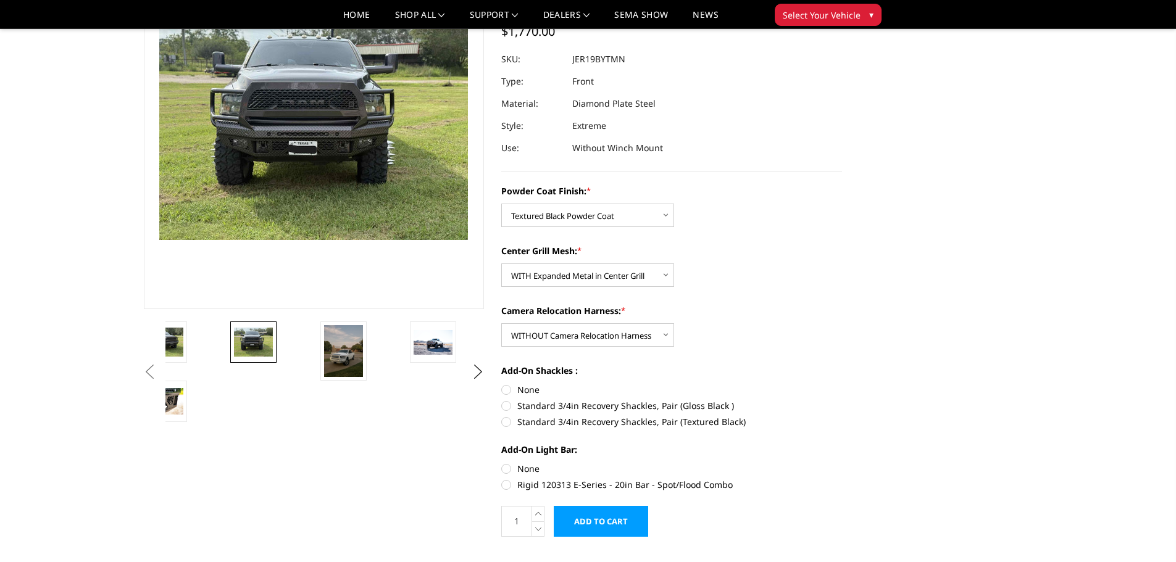
click at [506, 388] on label "None" at bounding box center [671, 389] width 341 height 13
click at [502, 384] on input "None" at bounding box center [501, 383] width 1 height 1
radio input "true"
click at [508, 487] on label "Rigid 120313 E-Series - 20in Bar - Spot/Flood Combo" at bounding box center [671, 484] width 341 height 13
click at [842, 463] on input "Rigid 120313 E-Series - 20in Bar - Spot/Flood Combo" at bounding box center [842, 462] width 1 height 1
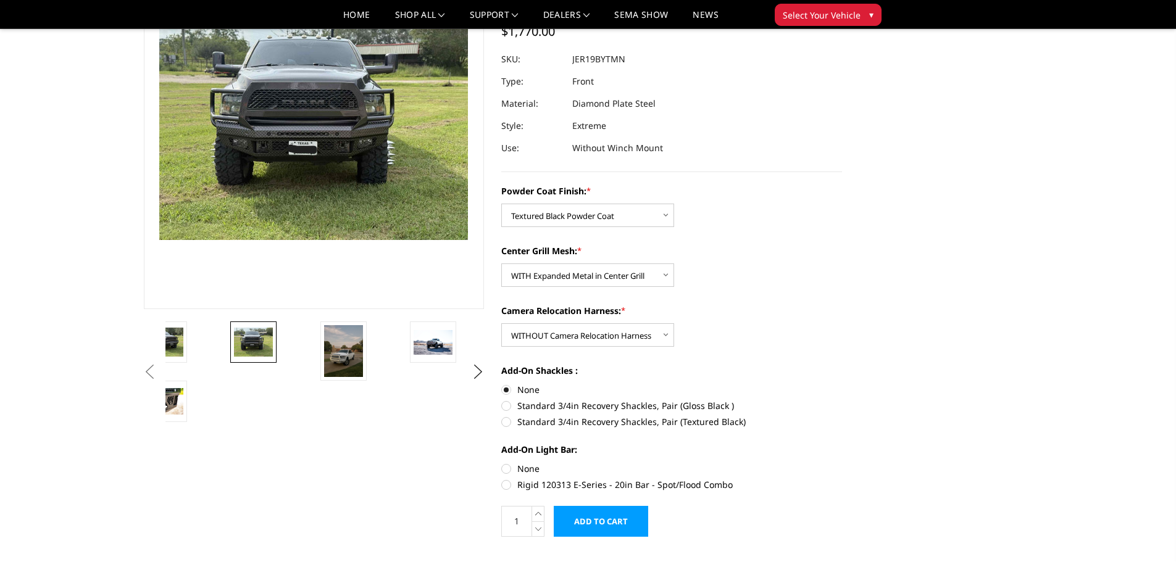
radio input "true"
click at [507, 486] on label "Rigid 120313 E-Series - 20in Bar - Spot/Flood Combo" at bounding box center [671, 484] width 341 height 13
click at [842, 463] on input "Rigid 120313 E-Series - 20in Bar - Spot/Flood Combo" at bounding box center [842, 462] width 1 height 1
click at [505, 469] on label "None" at bounding box center [671, 468] width 341 height 13
click at [502, 463] on input "None" at bounding box center [501, 462] width 1 height 1
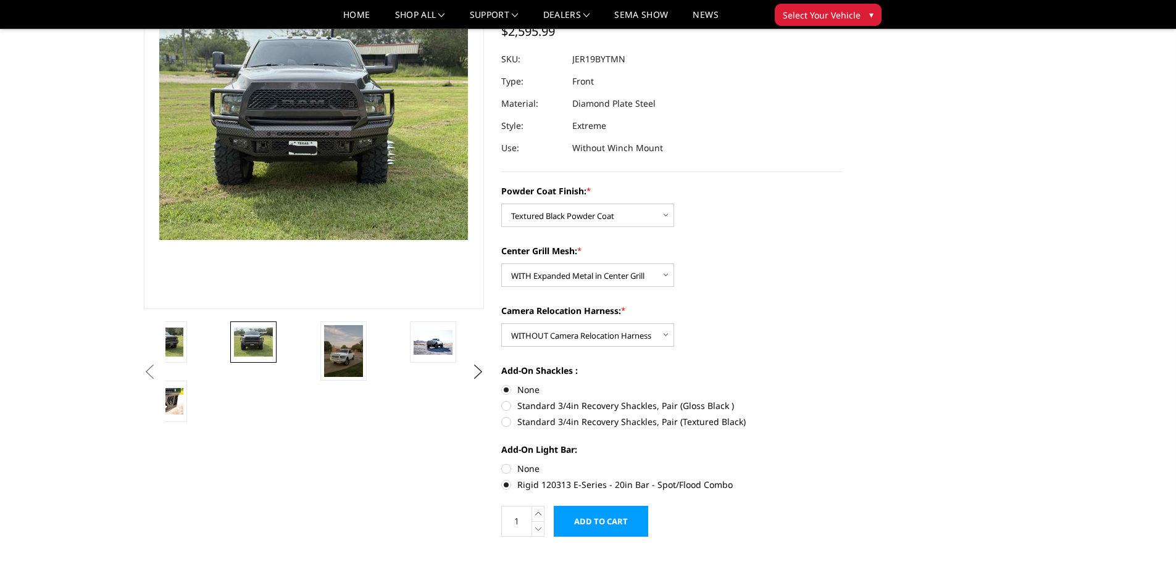
radio input "true"
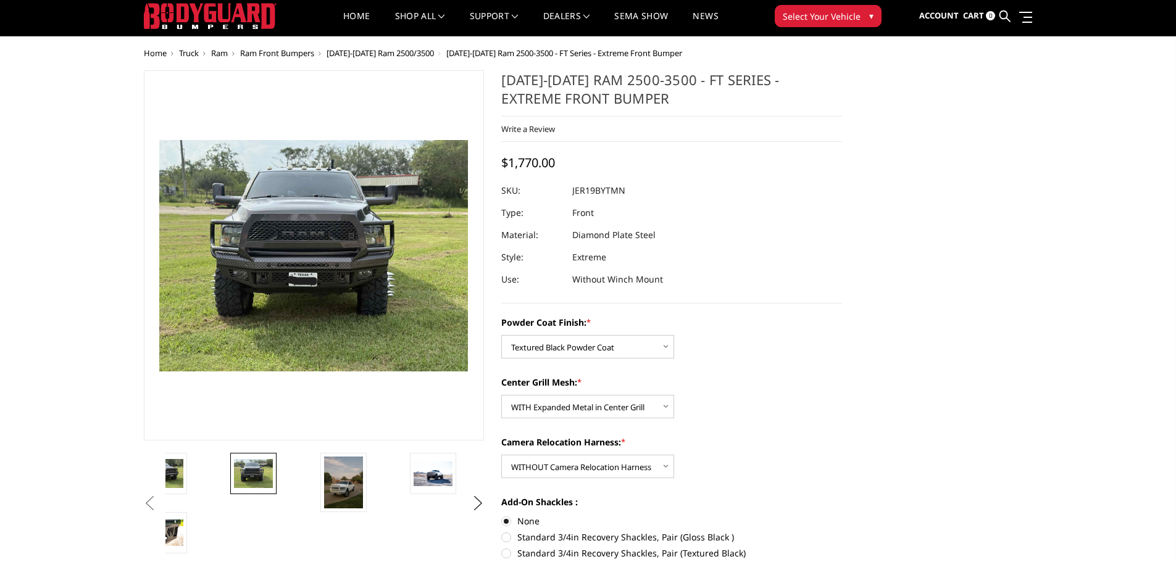
scroll to position [0, 0]
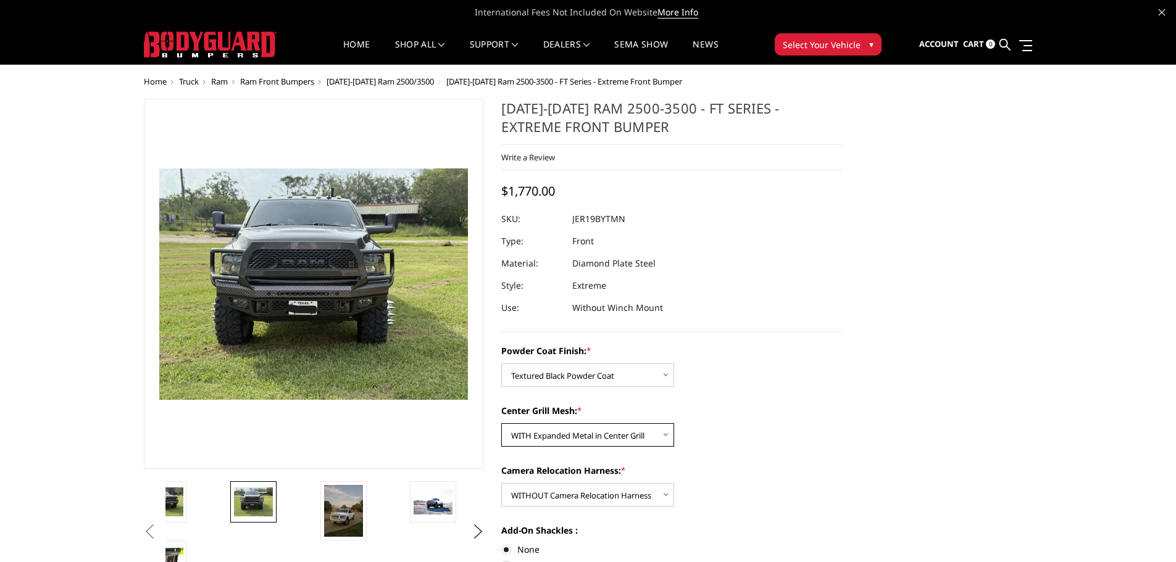
click at [529, 436] on select "Choose Options WITH Expanded Metal in Center Grill WITHOUT Expanded Metal in Ce…" at bounding box center [587, 434] width 173 height 23
click at [501, 423] on select "Choose Options WITH Expanded Metal in Center Grill WITHOUT Expanded Metal in Ce…" at bounding box center [587, 434] width 173 height 23
click at [786, 470] on label "Camera Relocation Harness: *" at bounding box center [671, 470] width 341 height 13
click at [674, 483] on select "Choose Options WITH Camera Relocation Harness WITHOUT Camera Relocation Harness" at bounding box center [587, 494] width 173 height 23
click at [606, 439] on select "Choose Options WITH Expanded Metal in Center Grill WITHOUT Expanded Metal in Ce…" at bounding box center [587, 434] width 173 height 23
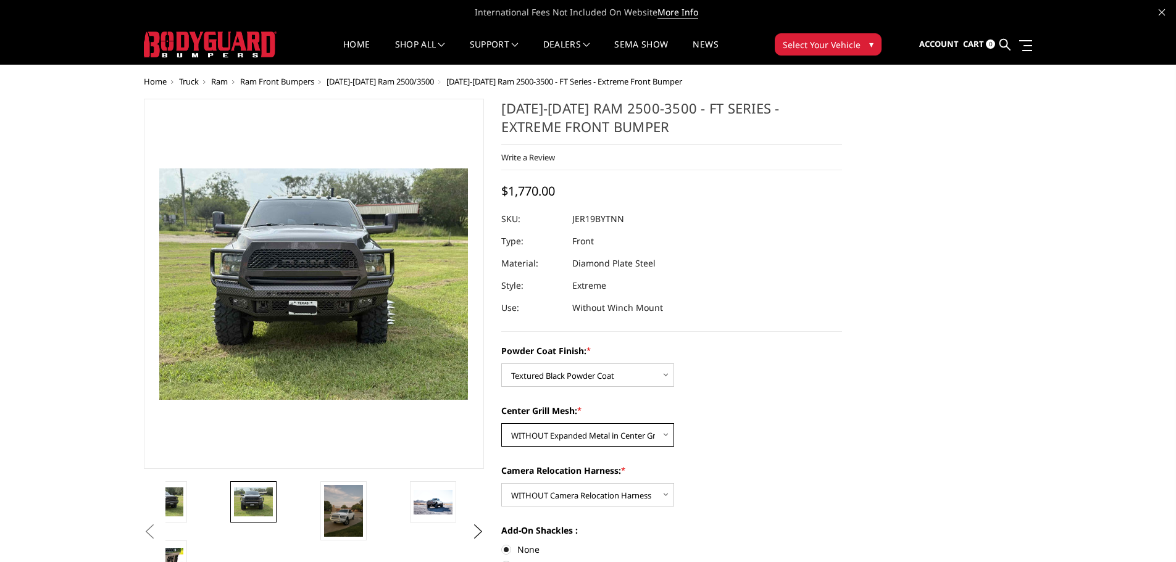
select select "3217"
click at [501, 423] on select "Choose Options WITH Expanded Metal in Center Grill WITHOUT Expanded Metal in Ce…" at bounding box center [587, 434] width 173 height 23
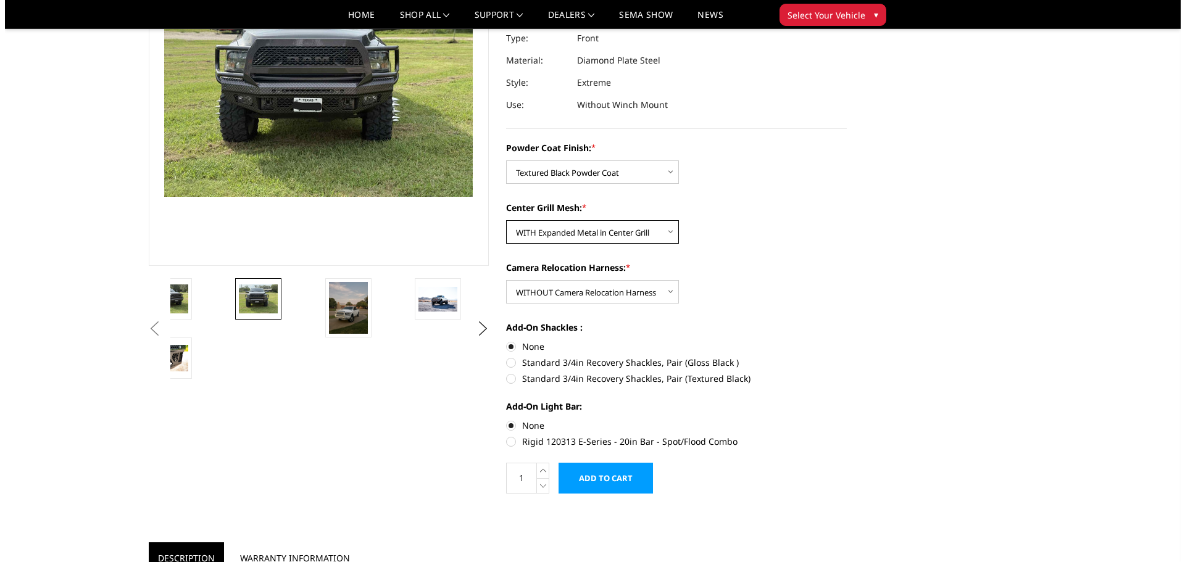
scroll to position [185, 0]
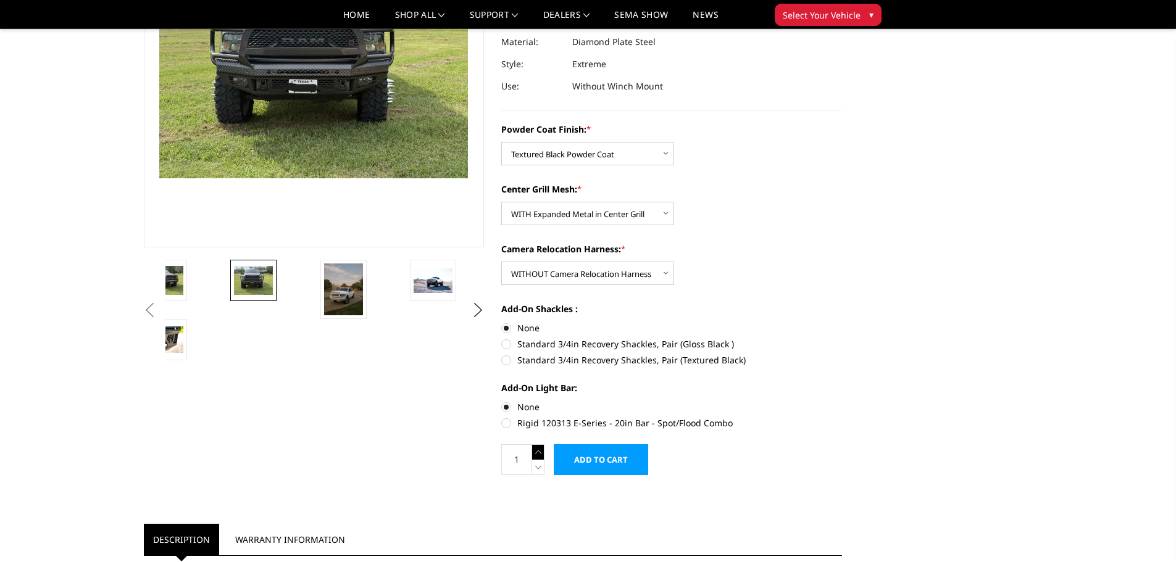
click at [533, 446] on icon at bounding box center [538, 451] width 12 height 15
type input "3"
click at [585, 463] on input "Add to Cart" at bounding box center [601, 459] width 94 height 31
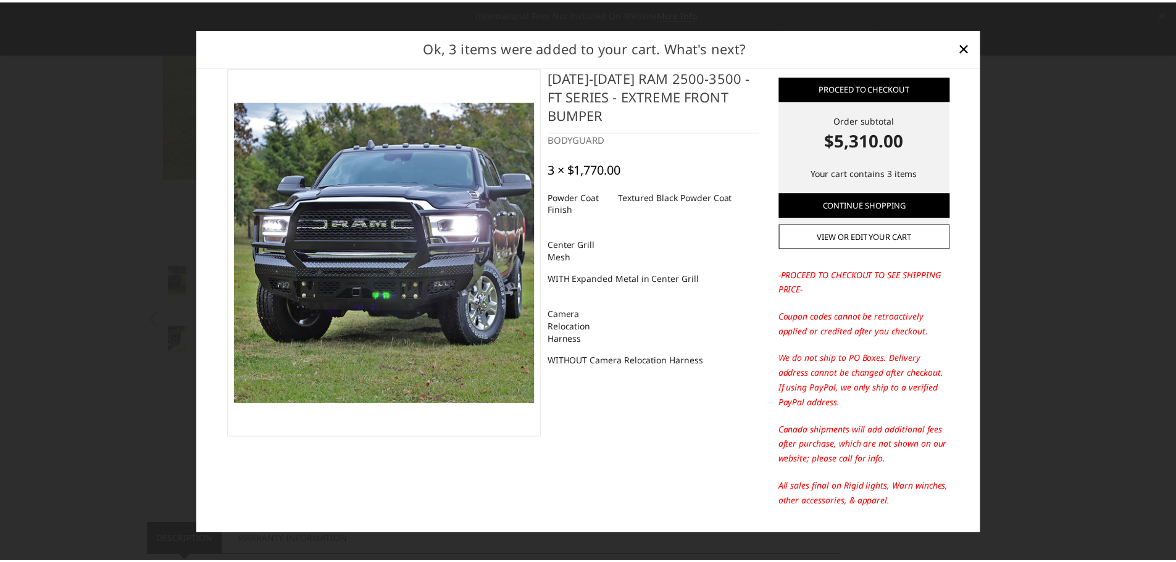
scroll to position [0, 0]
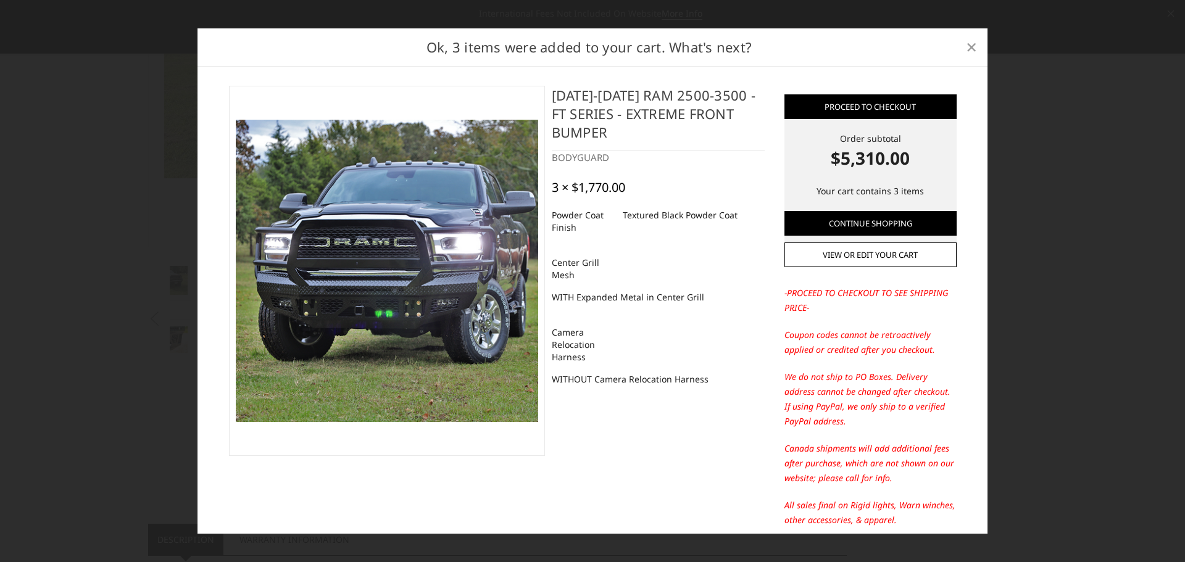
click at [970, 48] on span "×" at bounding box center [971, 46] width 11 height 27
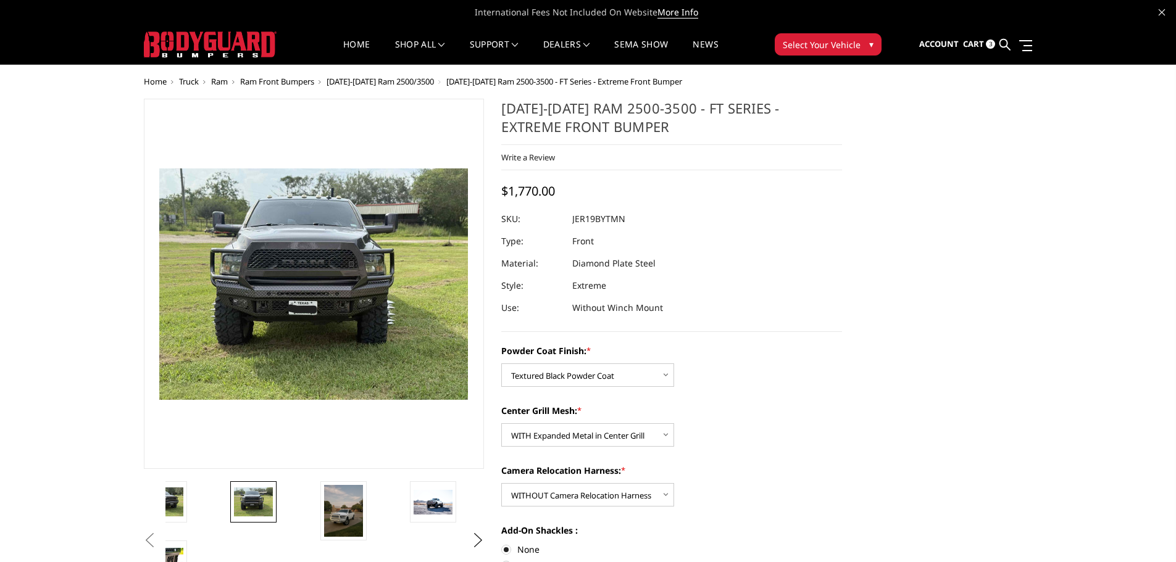
click at [164, 81] on span "Home" at bounding box center [155, 81] width 23 height 11
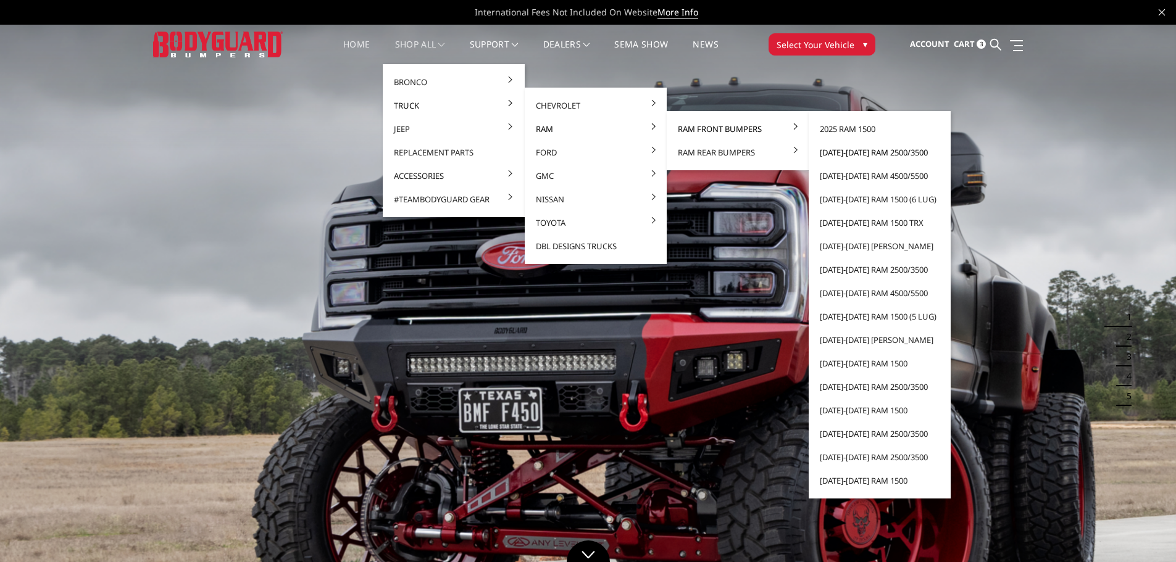
click at [854, 152] on link "[DATE]-[DATE] Ram 2500/3500" at bounding box center [880, 152] width 132 height 23
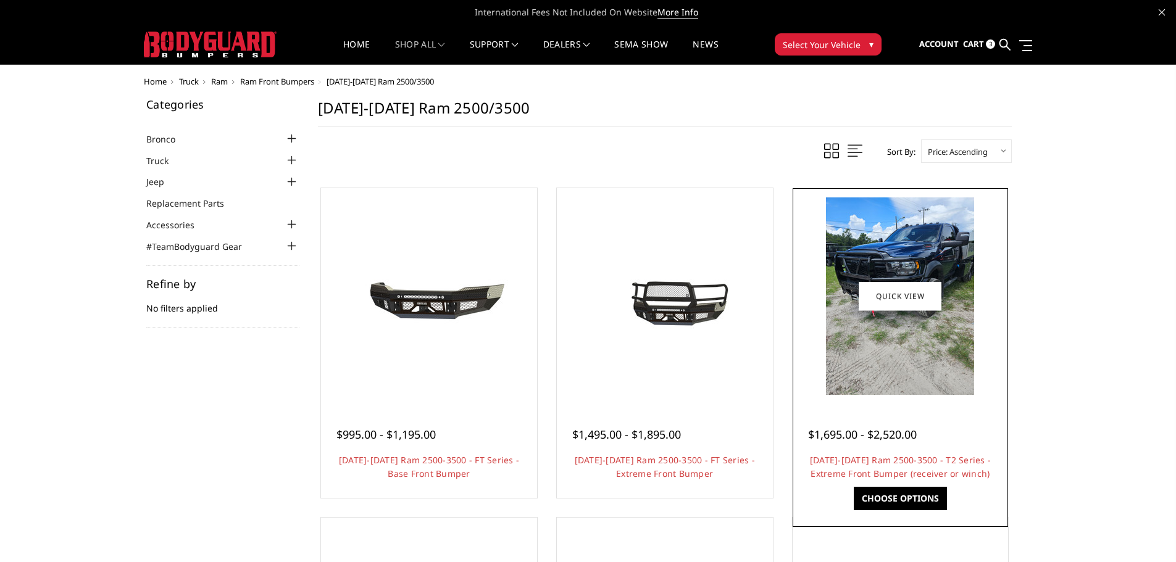
click at [925, 263] on img at bounding box center [900, 297] width 148 height 198
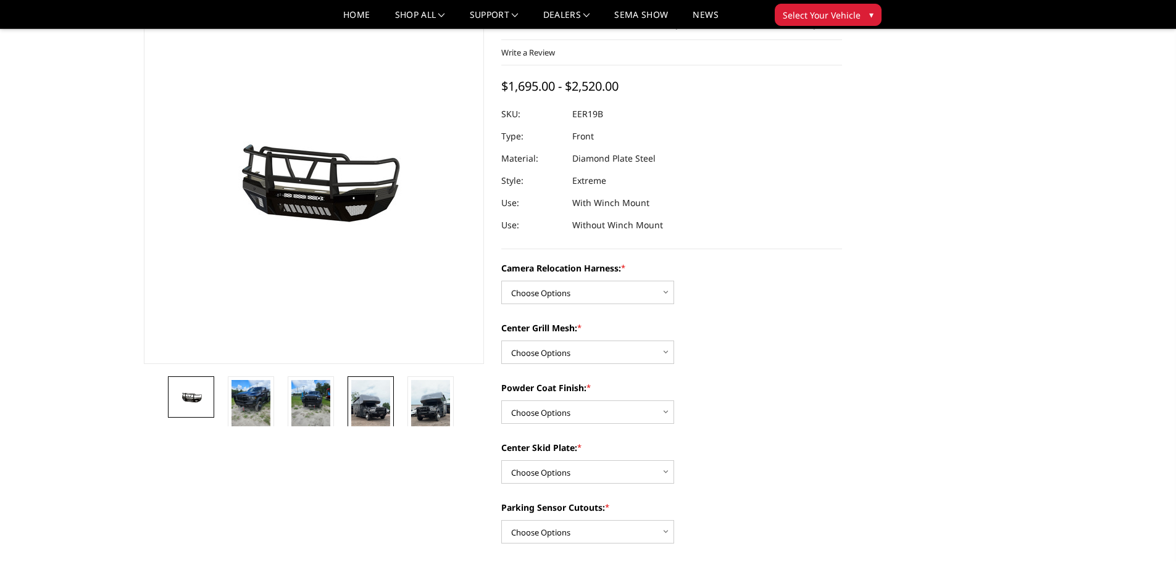
scroll to position [62, 0]
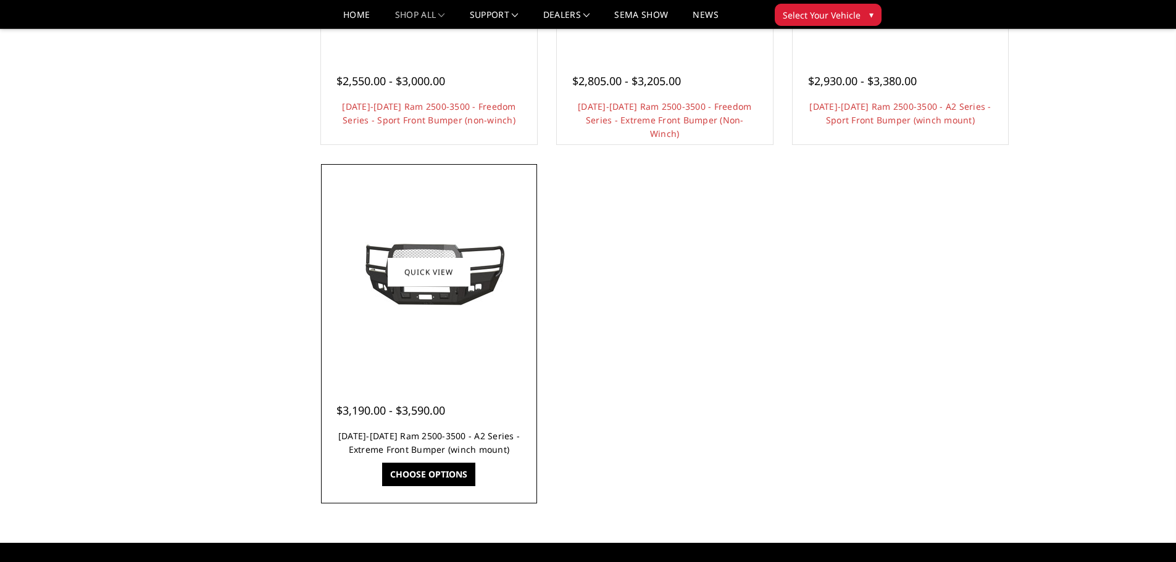
scroll to position [988, 0]
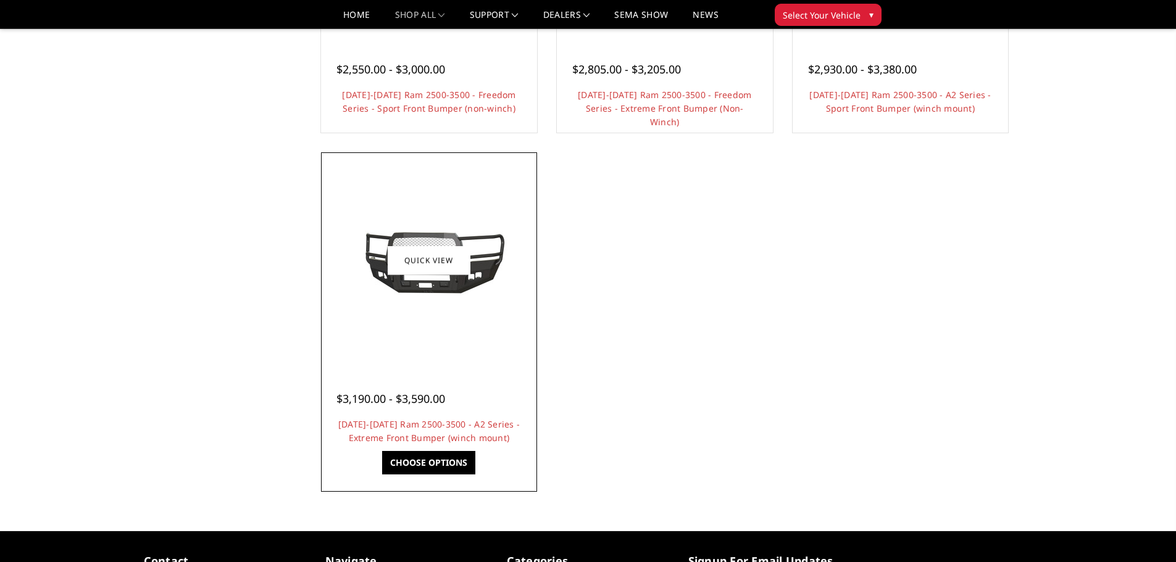
click at [485, 327] on div at bounding box center [429, 261] width 210 height 210
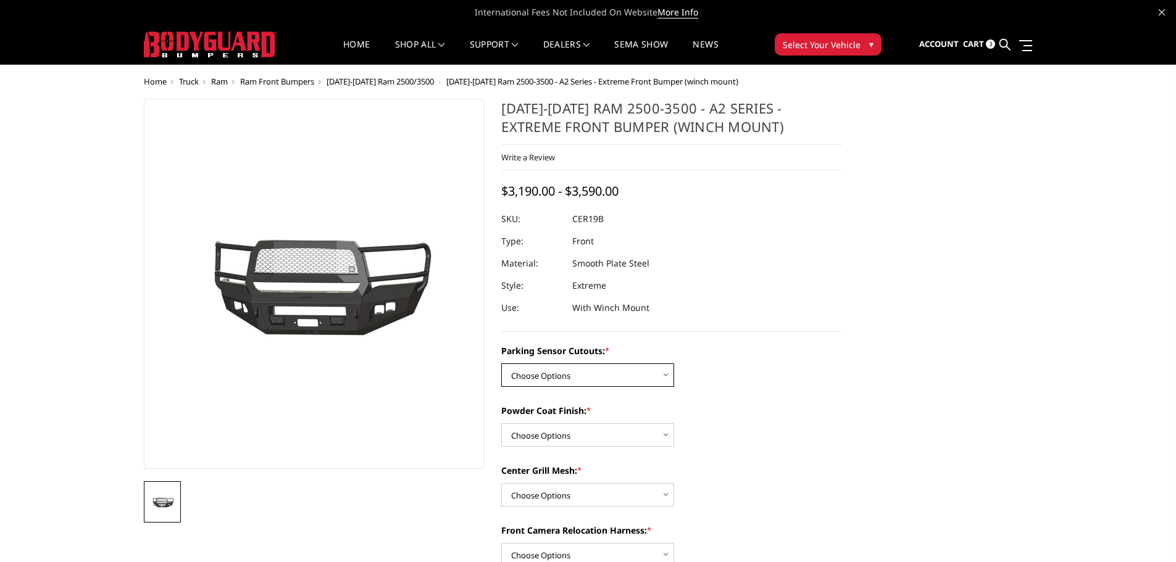
click at [578, 373] on select "Choose Options No - Without Parking Sensor Cutouts Yes - With Parking Sensor Cu…" at bounding box center [587, 375] width 173 height 23
select select "1879"
click at [501, 364] on select "Choose Options No - Without Parking Sensor Cutouts Yes - With Parking Sensor Cu…" at bounding box center [587, 375] width 173 height 23
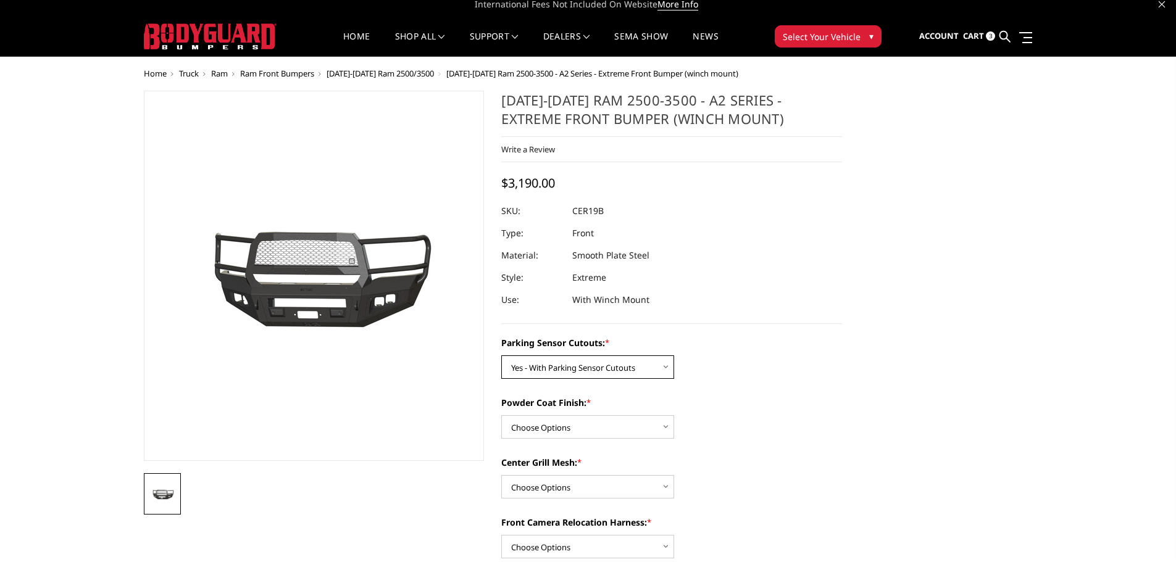
scroll to position [62, 0]
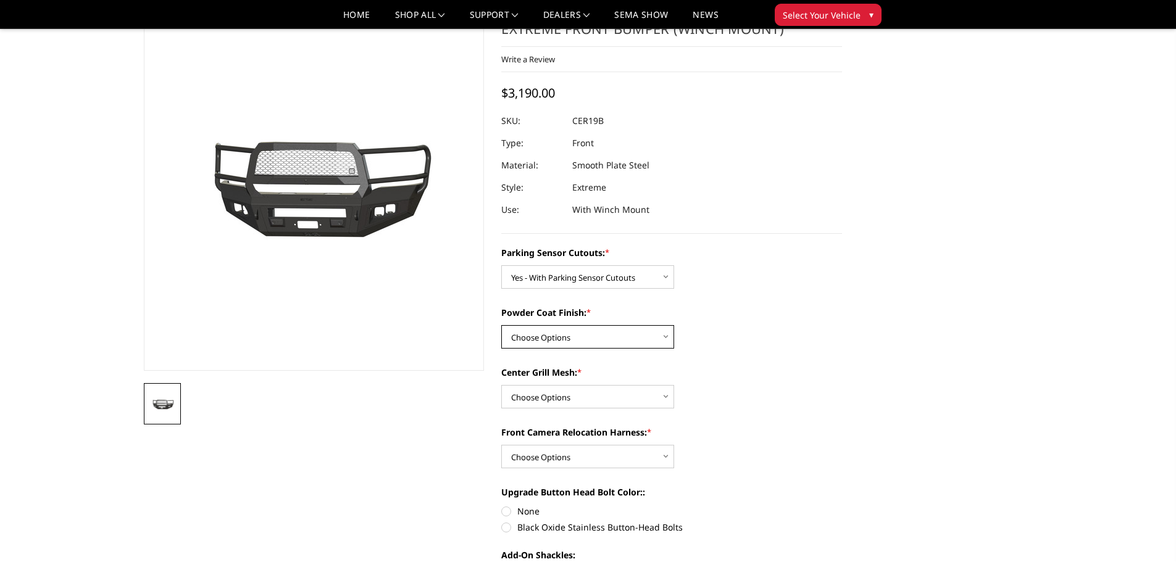
click at [576, 339] on select "Choose Options Bare Metal Textured Black Powder Coat" at bounding box center [587, 336] width 173 height 23
select select "1881"
click at [501, 325] on select "Choose Options Bare Metal Textured Black Powder Coat" at bounding box center [587, 336] width 173 height 23
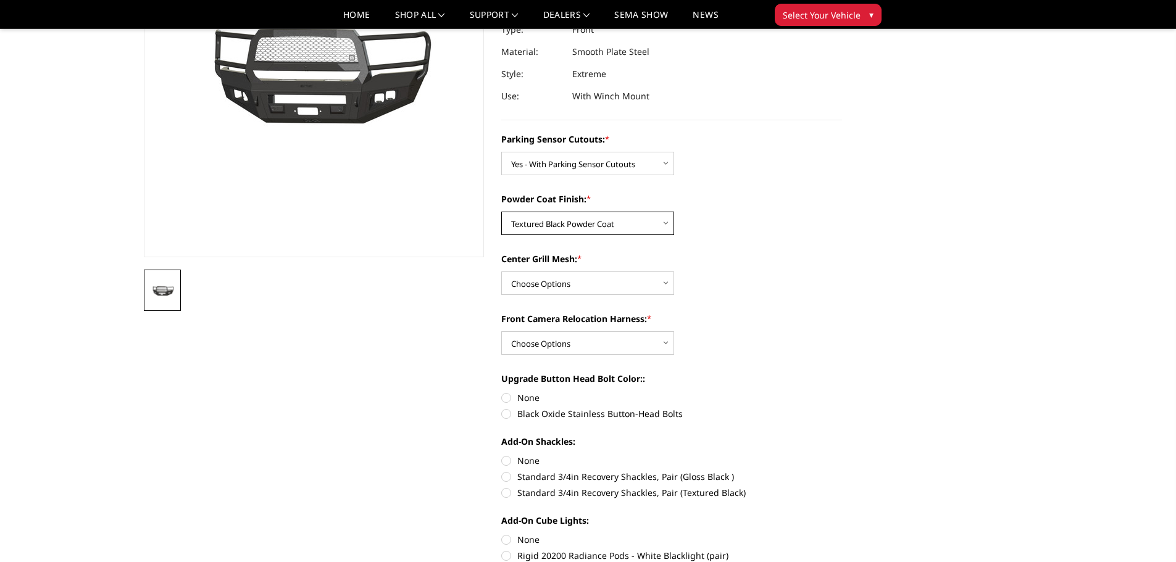
scroll to position [185, 0]
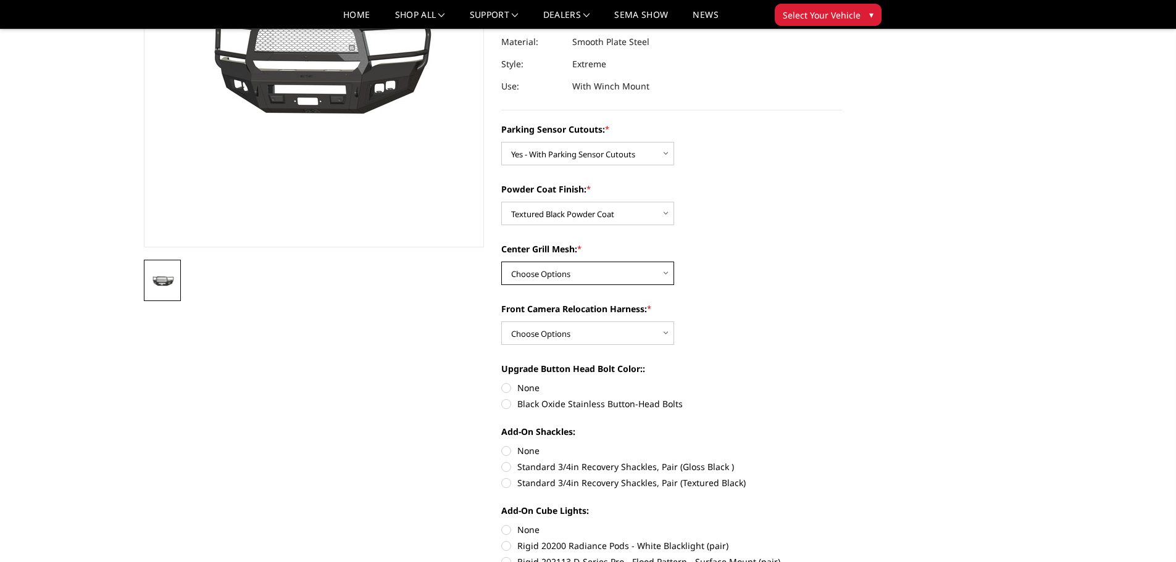
click at [566, 277] on select "Choose Options WITH Center Grill Mesh WITHOUT Center Grill Mesh" at bounding box center [587, 273] width 173 height 23
click at [406, 286] on ul at bounding box center [314, 280] width 347 height 41
click at [612, 277] on select "Choose Options WITH Center Grill Mesh WITHOUT Center Grill Mesh" at bounding box center [587, 273] width 173 height 23
select select "1882"
click at [501, 262] on select "Choose Options WITH Center Grill Mesh WITHOUT Center Grill Mesh" at bounding box center [587, 273] width 173 height 23
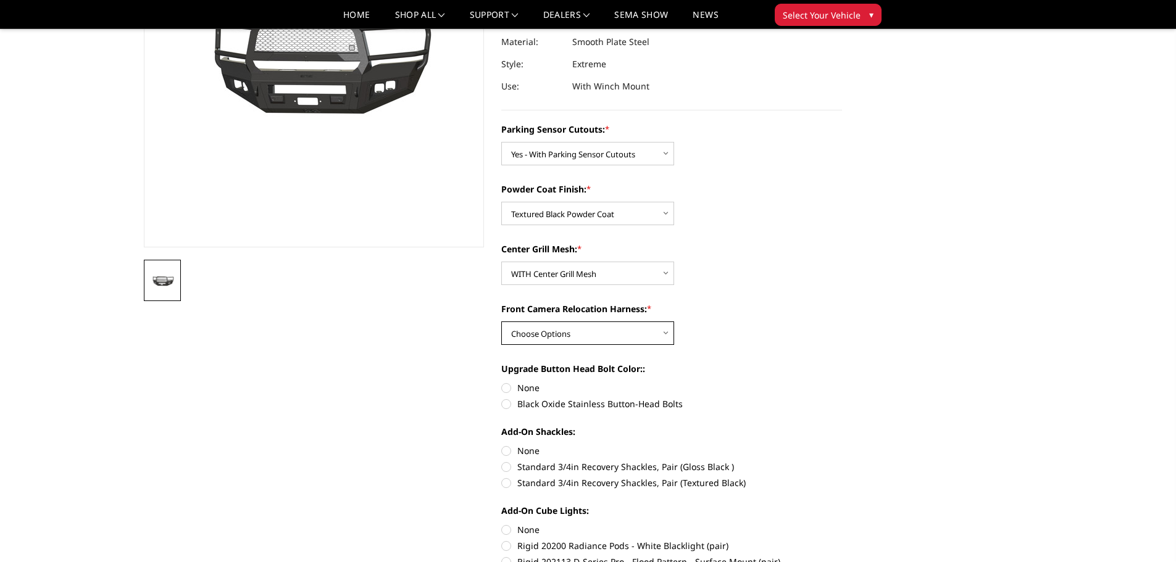
click at [581, 335] on select "Choose Options WITH Front Camera Relocation Harness WITHOUT Front Camera Reloca…" at bounding box center [587, 333] width 173 height 23
select select "1885"
click at [501, 322] on select "Choose Options WITH Front Camera Relocation Harness WITHOUT Front Camera Reloca…" at bounding box center [587, 333] width 173 height 23
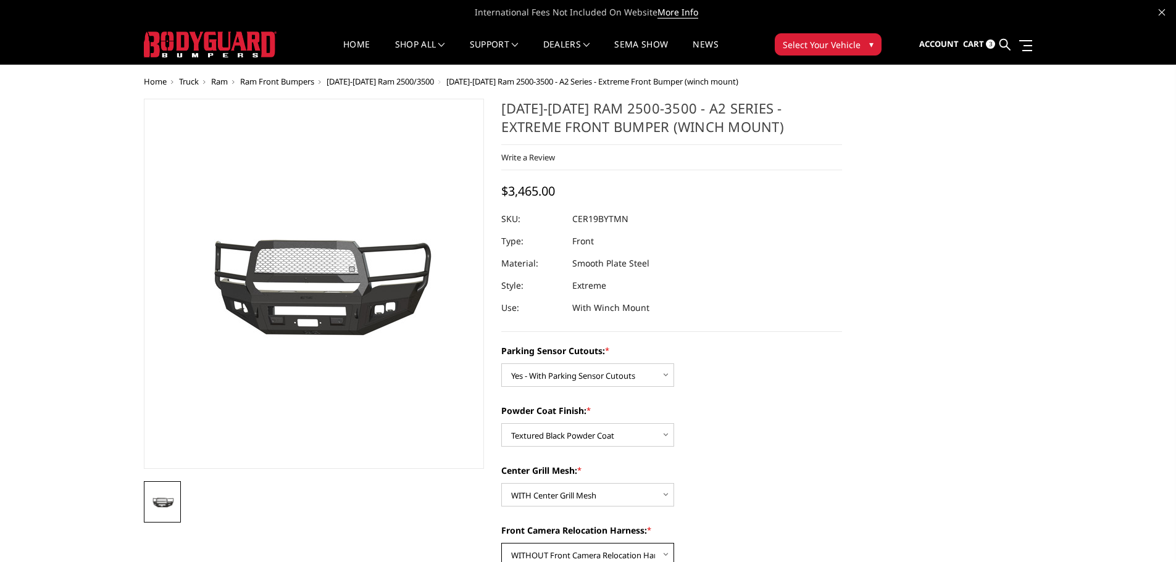
scroll to position [62, 0]
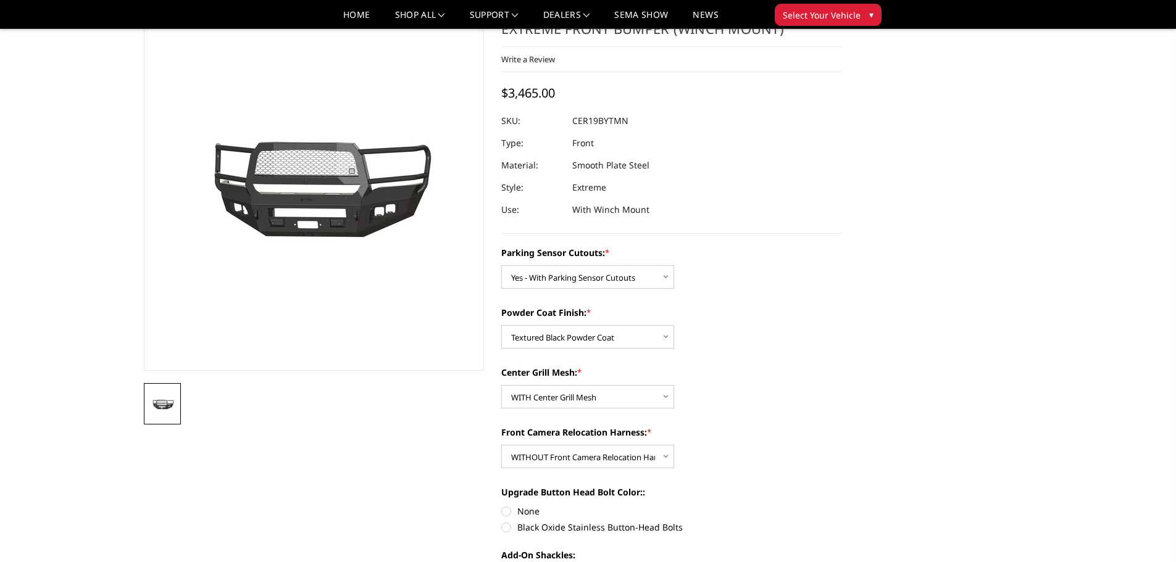
click at [538, 527] on label "Black Oxide Stainless Button-Head Bolts" at bounding box center [671, 527] width 341 height 13
click at [842, 506] on input "Black Oxide Stainless Button-Head Bolts" at bounding box center [842, 505] width 1 height 1
radio input "true"
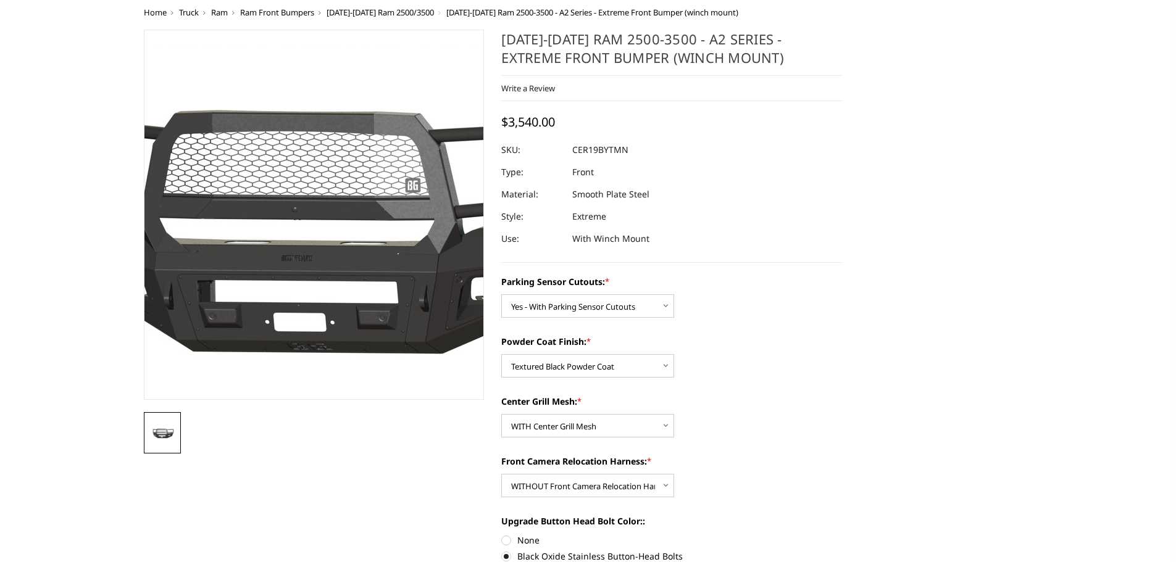
scroll to position [0, 0]
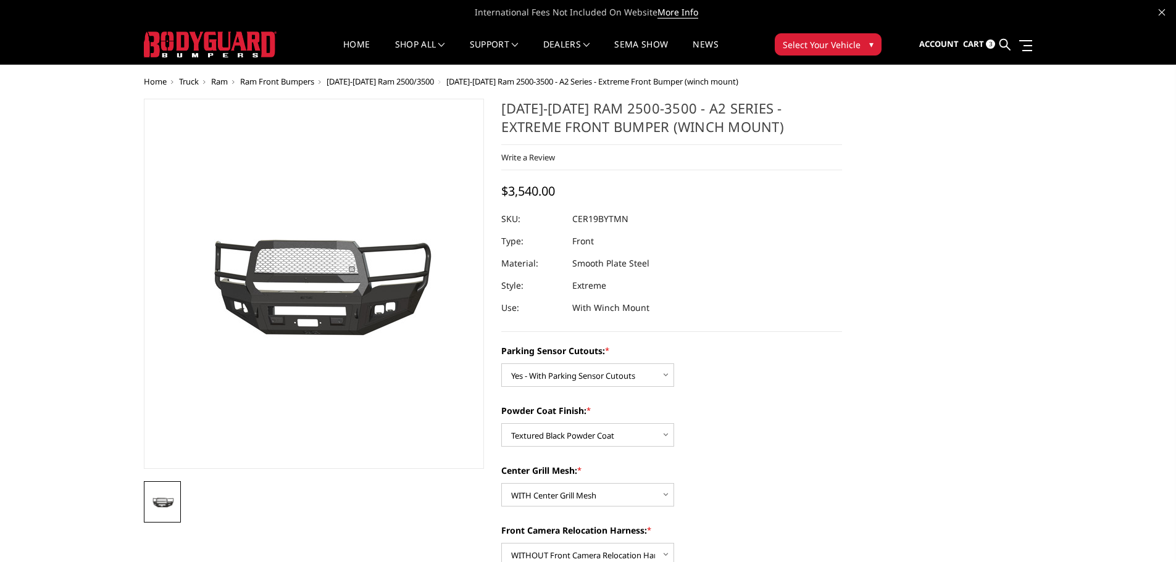
click at [292, 81] on span "Ram Front Bumpers" at bounding box center [277, 81] width 74 height 11
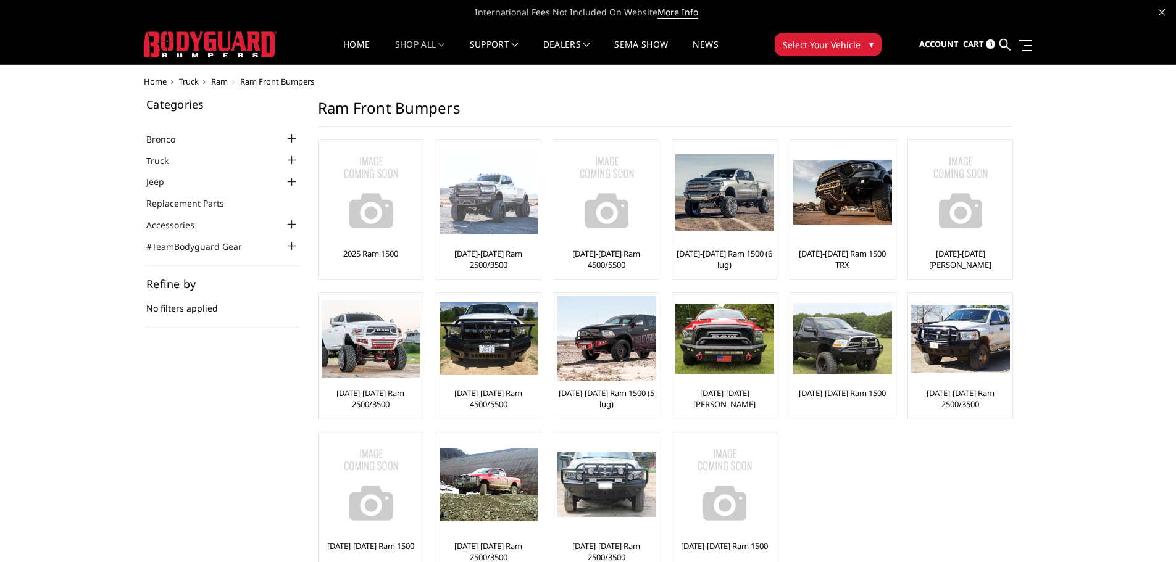
click at [509, 202] on img at bounding box center [489, 193] width 99 height 85
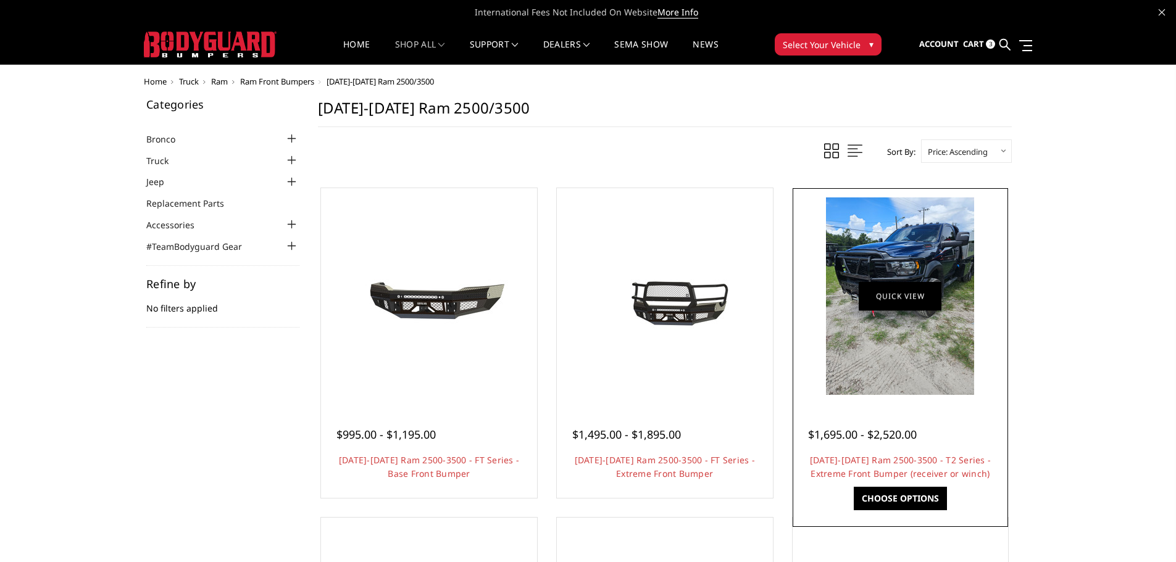
click at [902, 302] on link "Quick view" at bounding box center [900, 295] width 83 height 29
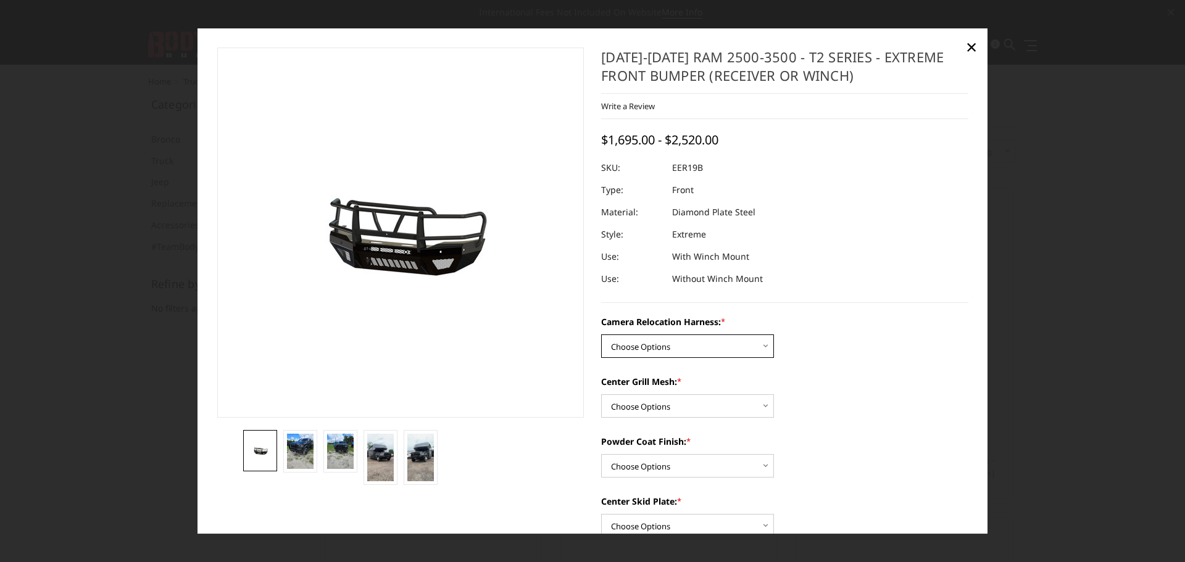
click at [666, 340] on select "Choose Options Without camera harness With camera harness" at bounding box center [687, 346] width 173 height 23
select select "3820"
click at [601, 335] on select "Choose Options Without camera harness With camera harness" at bounding box center [687, 346] width 173 height 23
click at [673, 408] on select "Choose Options Without expanded metal With expanded metal" at bounding box center [687, 405] width 173 height 23
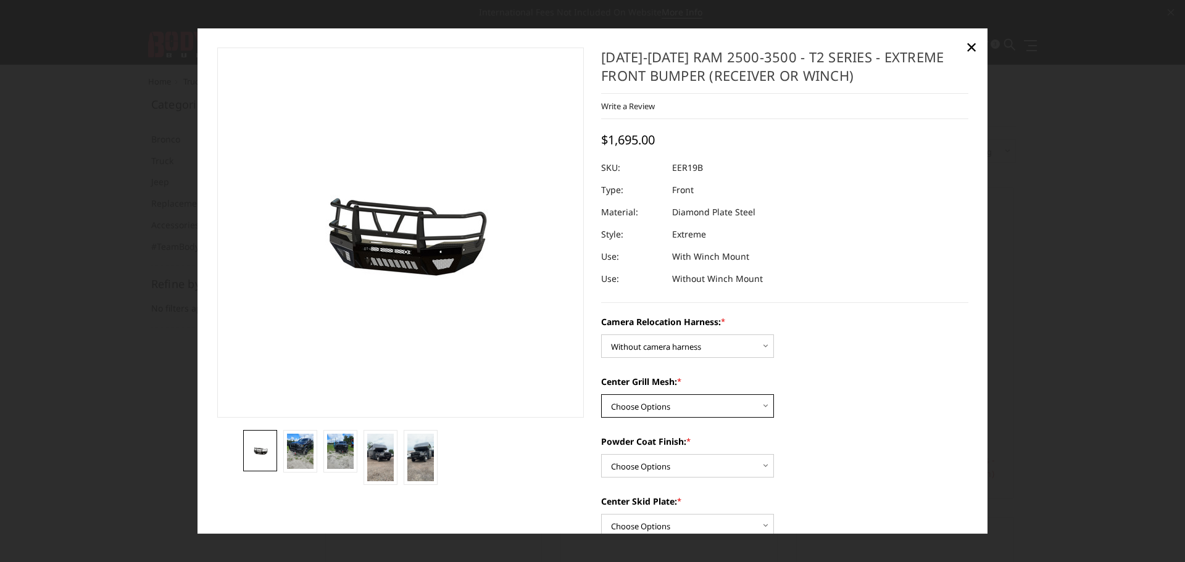
select select "3817"
click at [601, 394] on select "Choose Options Without expanded metal With expanded metal" at bounding box center [687, 405] width 173 height 23
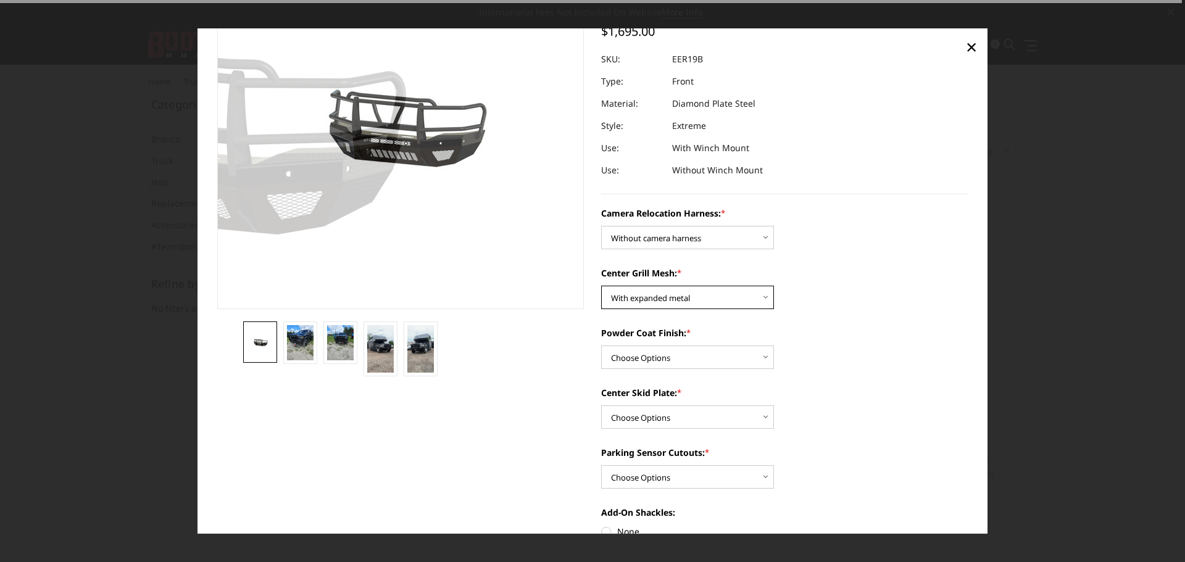
scroll to position [123, 0]
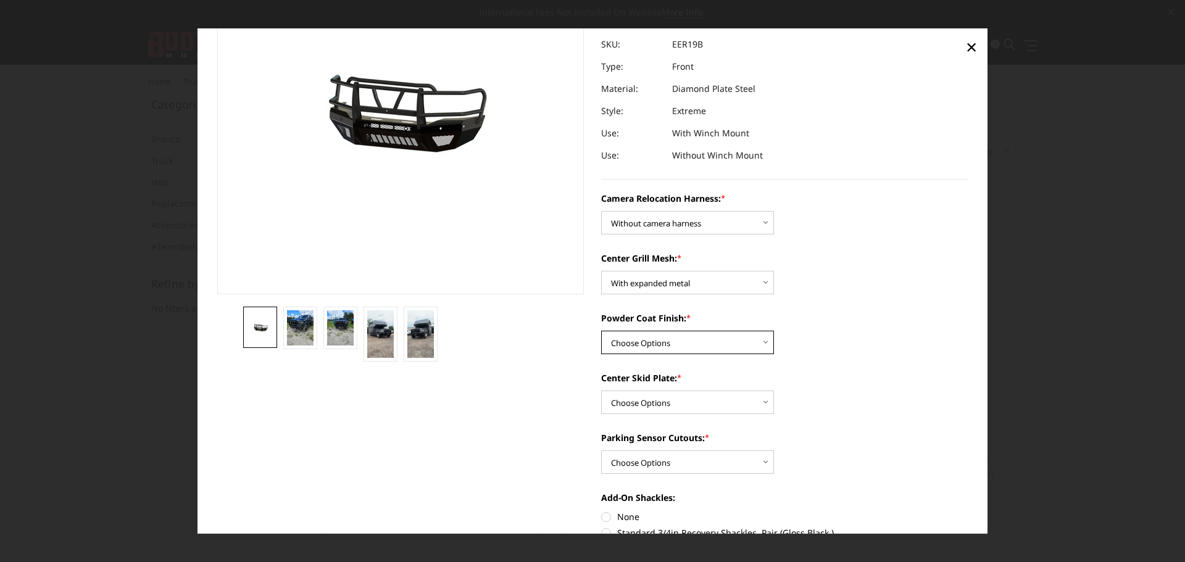
click at [690, 335] on select "Choose Options Textured Black Powder Coat Gloss Black Powder Coat Bare Metal" at bounding box center [687, 342] width 173 height 23
select select "3816"
click at [601, 331] on select "Choose Options Textured Black Powder Coat Gloss Black Powder Coat Bare Metal" at bounding box center [687, 342] width 173 height 23
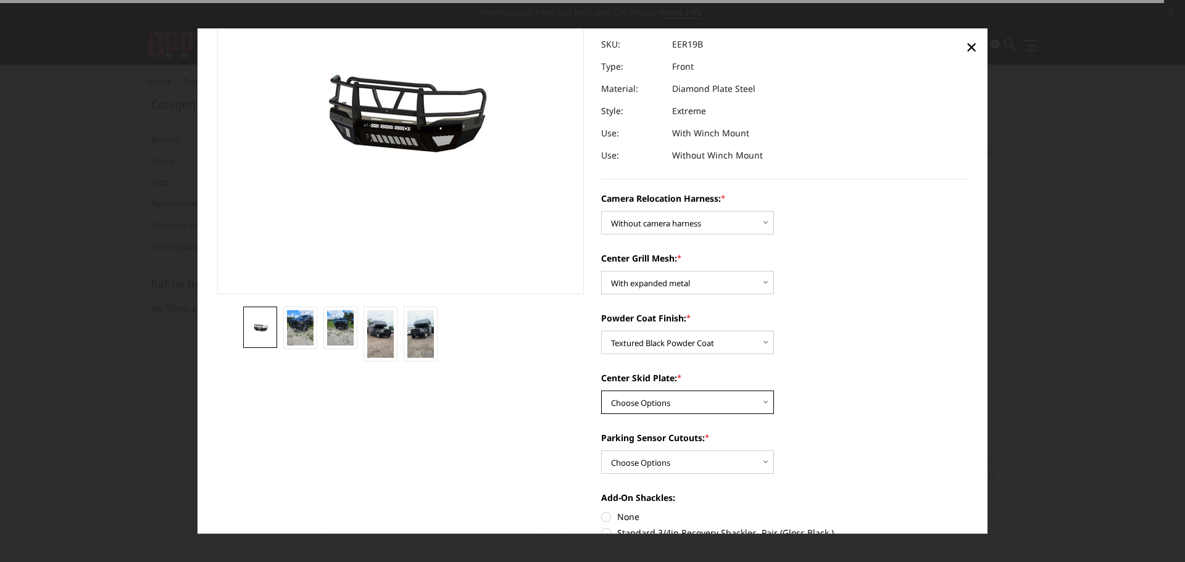
click at [677, 394] on select "Choose Options Winch Mount Skid Plate Standard Skid Plate (included) 2" Receive…" at bounding box center [687, 402] width 173 height 23
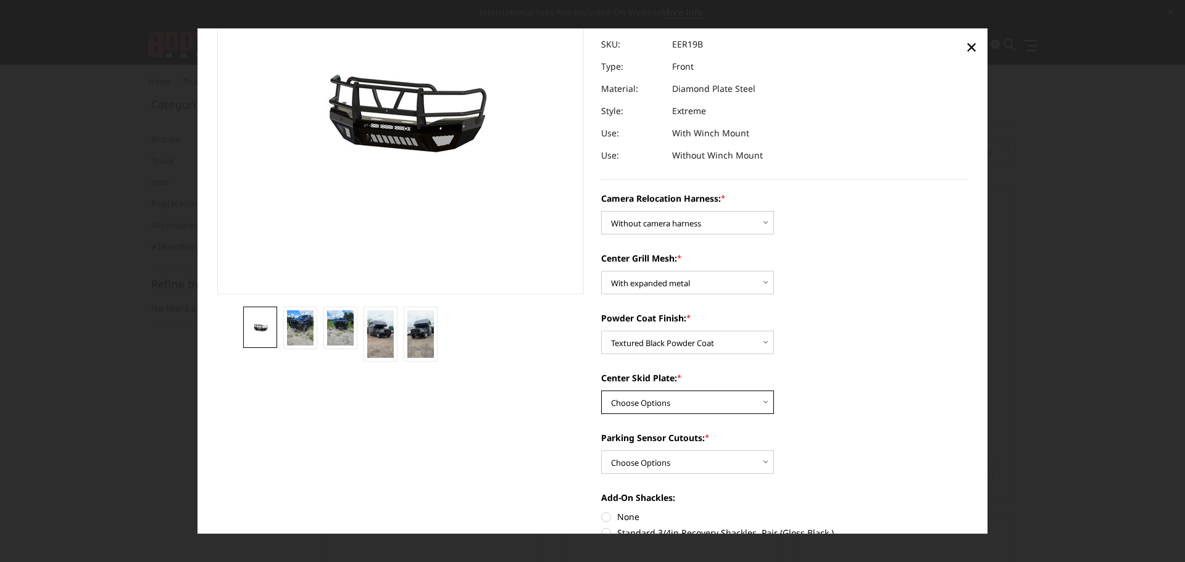
select select "3812"
click at [601, 391] on select "Choose Options Winch Mount Skid Plate Standard Skid Plate (included) 2" Receive…" at bounding box center [687, 402] width 173 height 23
click at [667, 460] on select "Choose Options Yes - With Parking Sensor Cutouts" at bounding box center [687, 462] width 173 height 23
select select "3810"
click at [601, 451] on select "Choose Options Yes - With Parking Sensor Cutouts" at bounding box center [687, 462] width 173 height 23
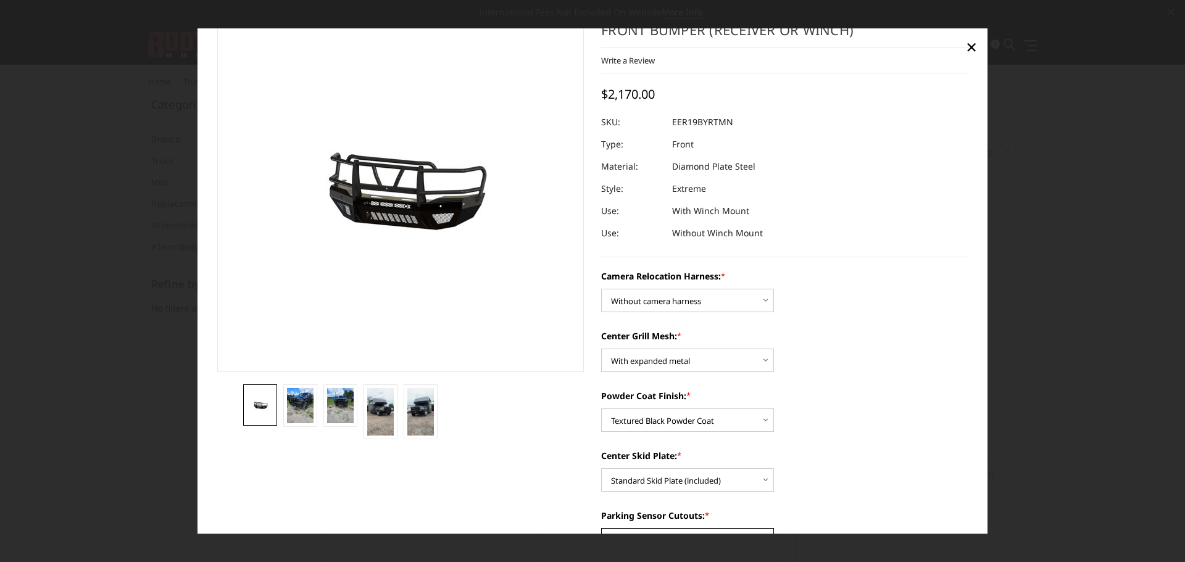
scroll to position [0, 0]
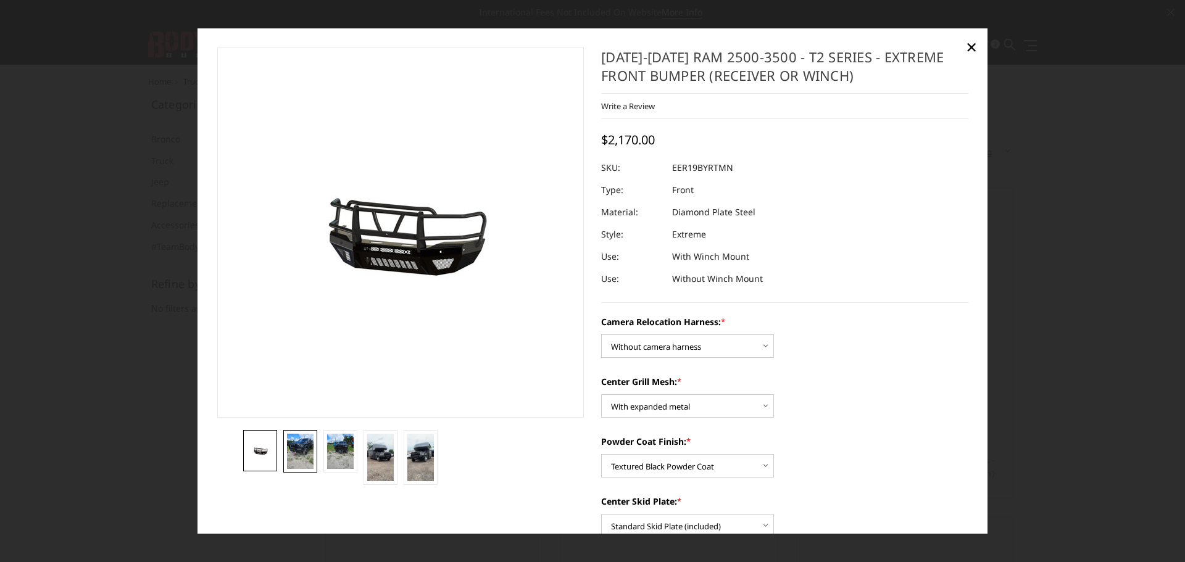
click at [309, 444] on img at bounding box center [300, 451] width 27 height 35
